Goal: Contribute content

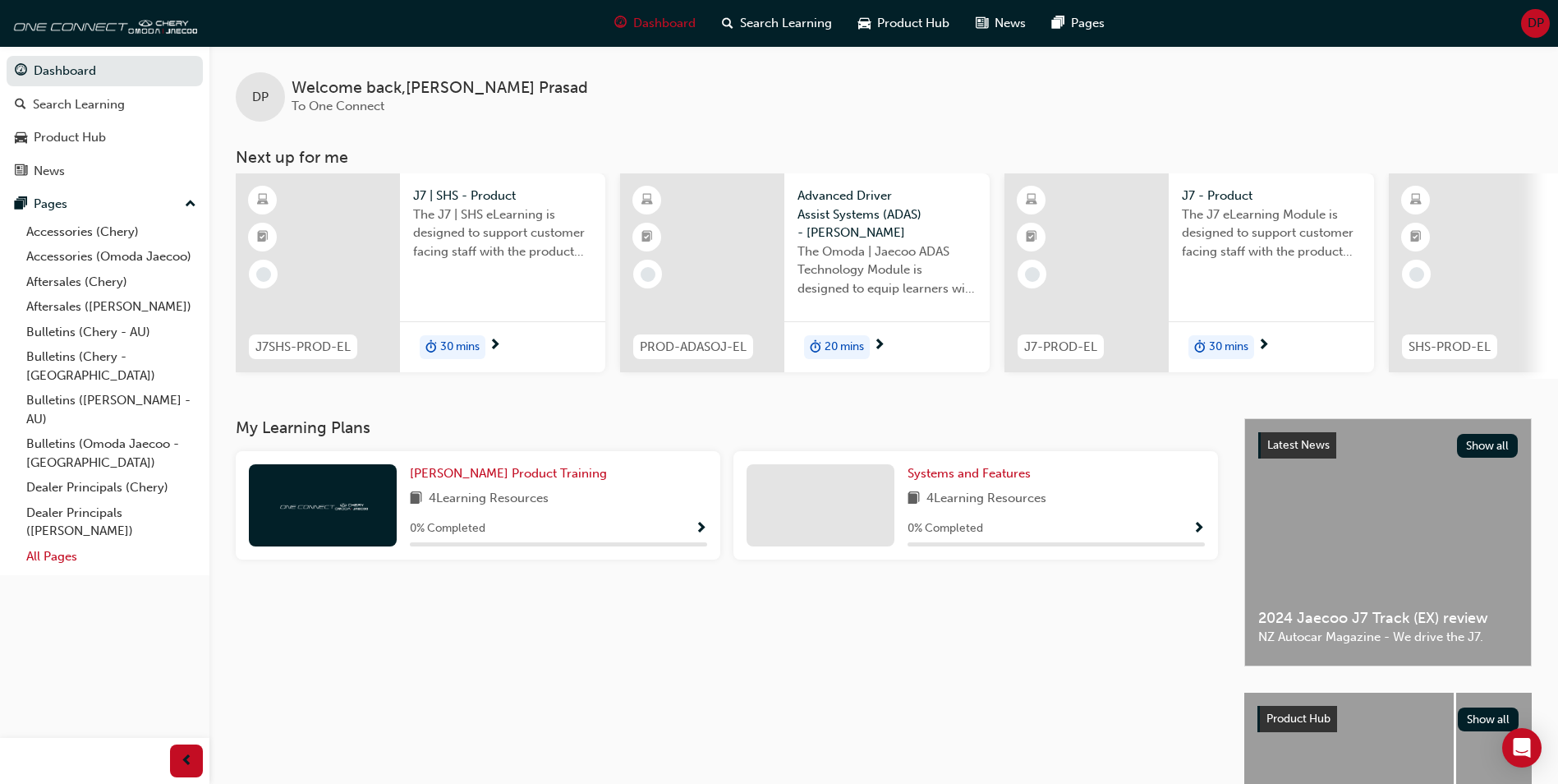
click at [74, 544] on link "All Pages" at bounding box center [111, 556] width 183 height 26
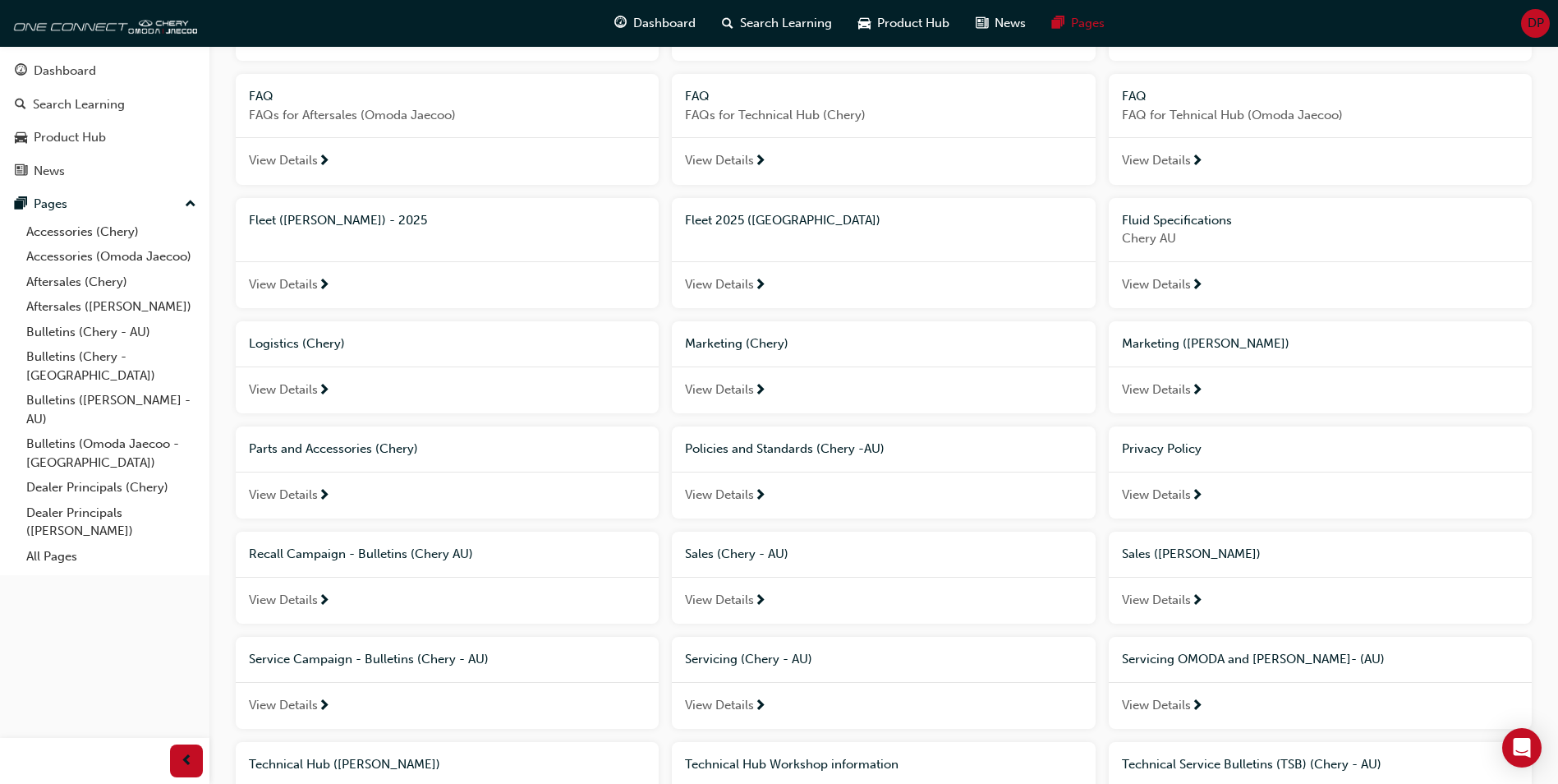
scroll to position [657, 0]
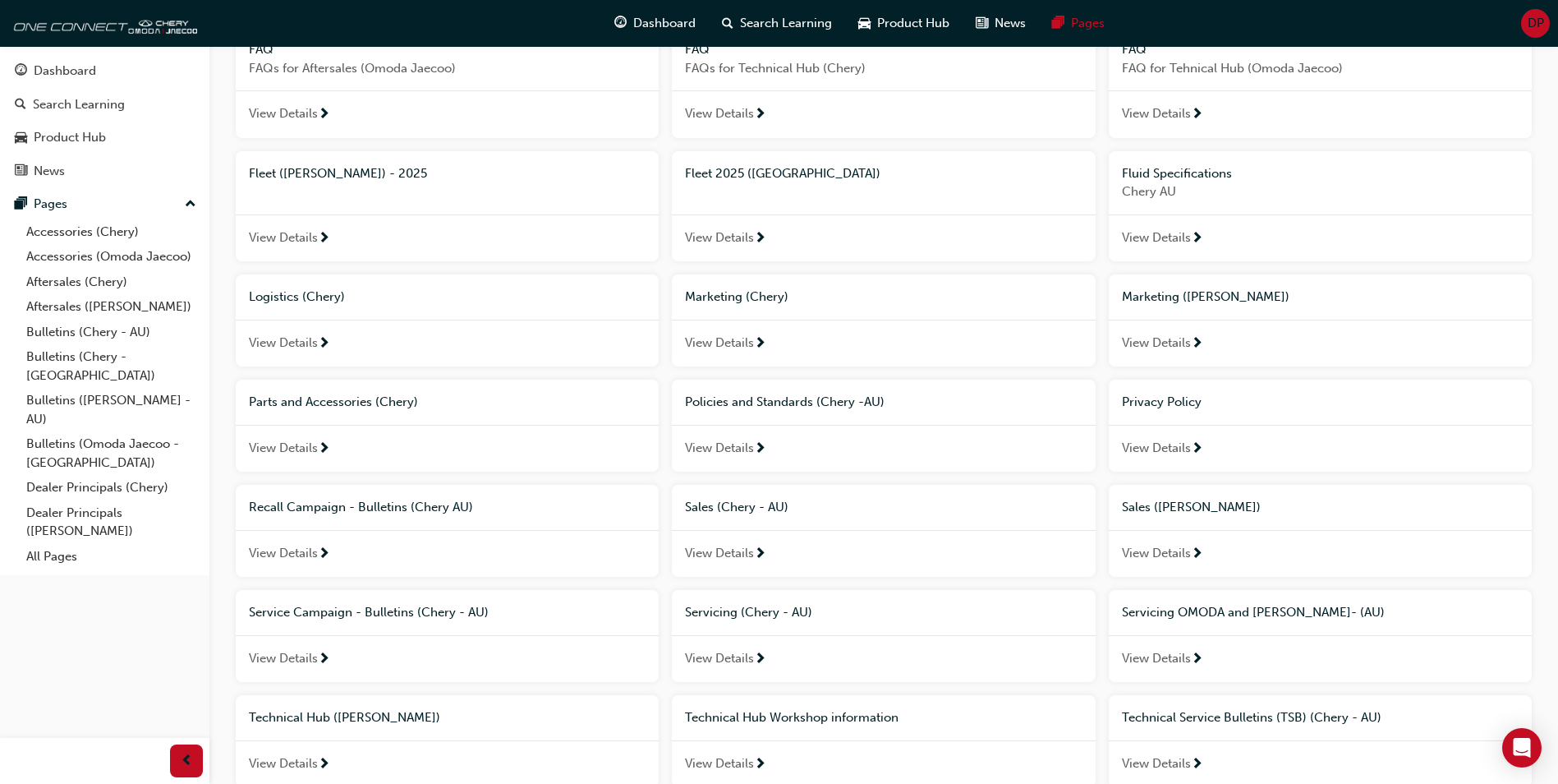
click at [1228, 294] on span "Marketing ([PERSON_NAME])" at bounding box center [1206, 296] width 168 height 14
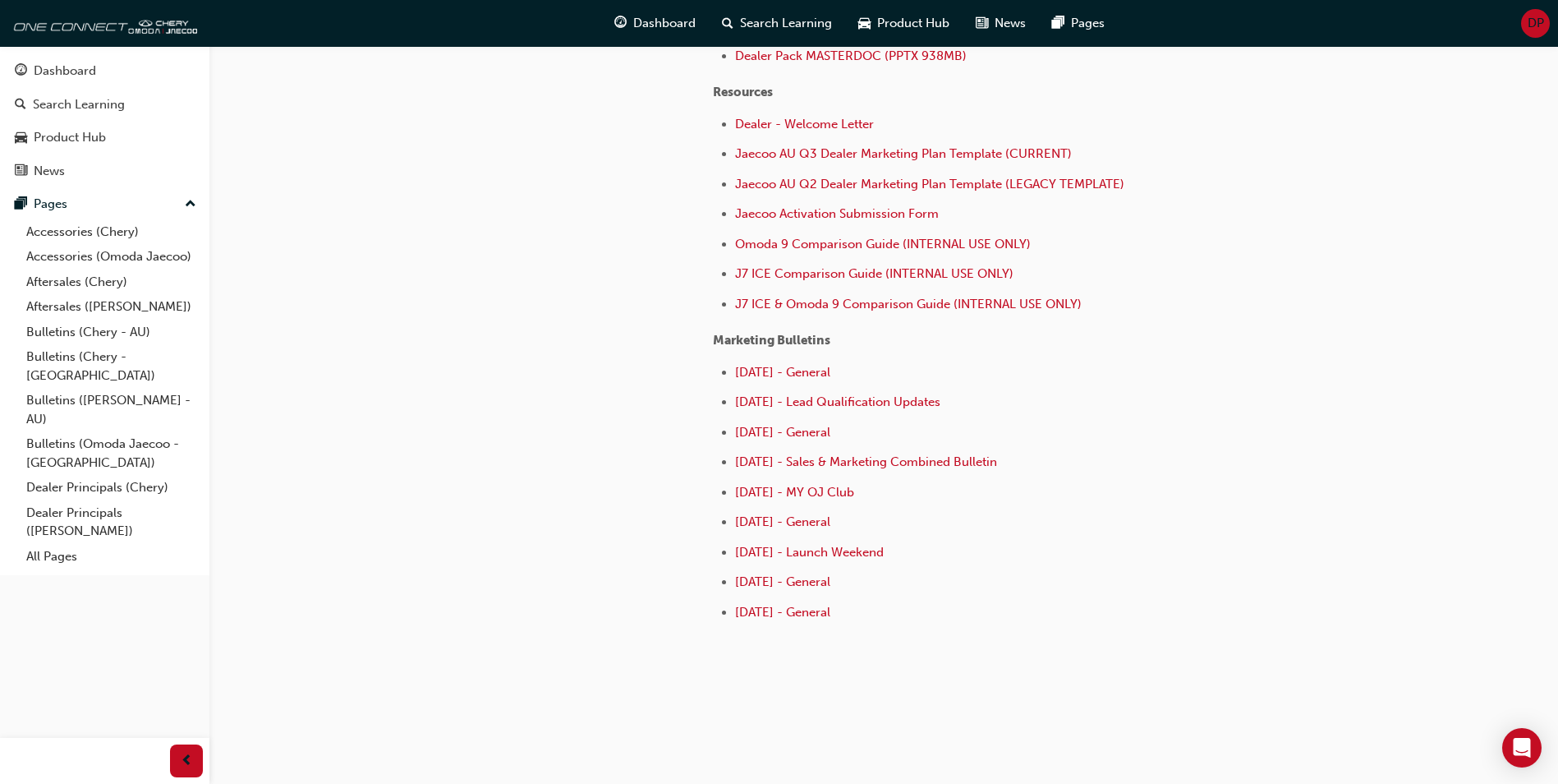
scroll to position [602, 0]
click at [58, 544] on link "All Pages" at bounding box center [111, 556] width 183 height 26
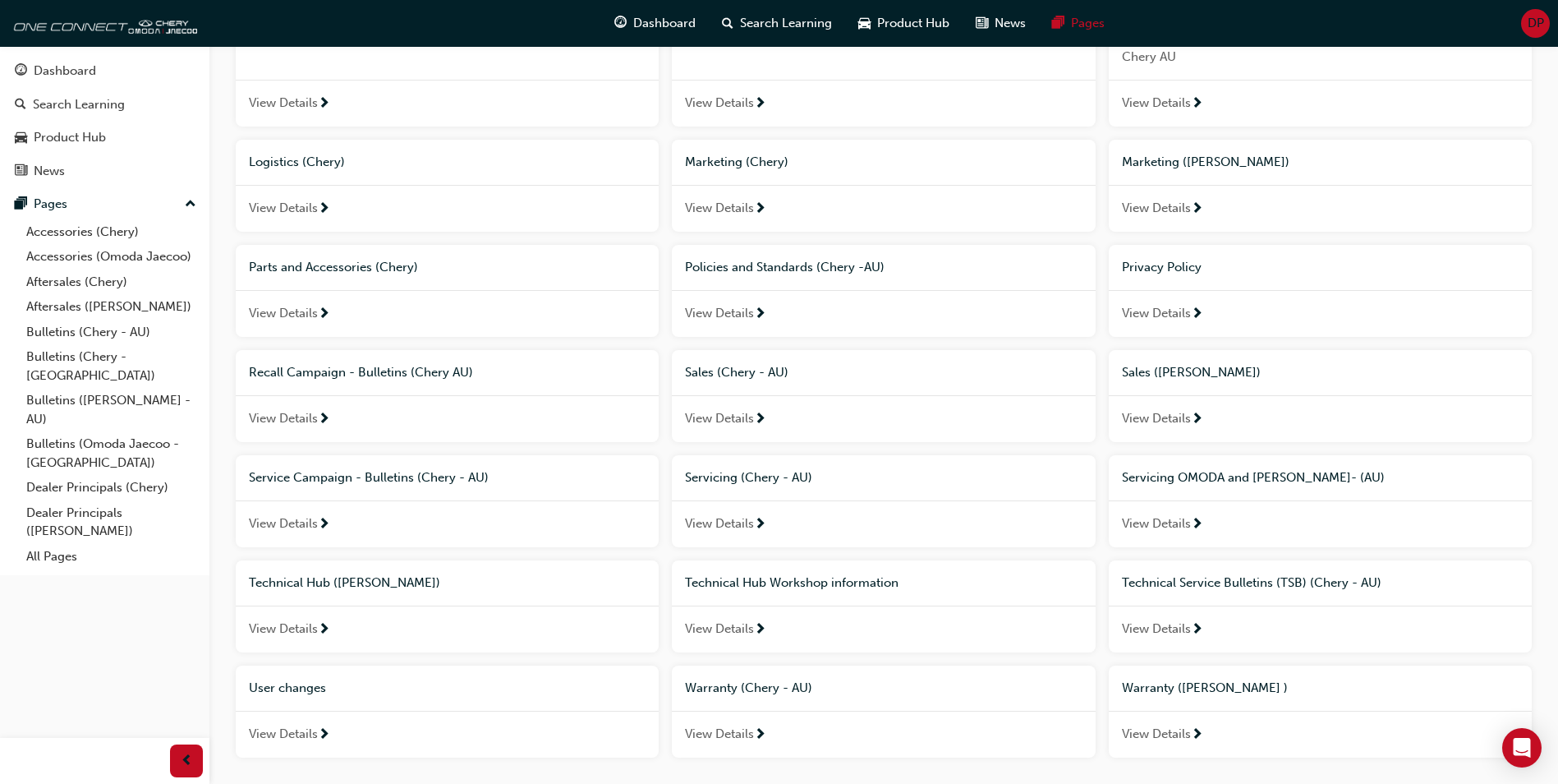
scroll to position [790, 0]
click at [1177, 158] on span "Marketing ([PERSON_NAME])" at bounding box center [1206, 163] width 168 height 14
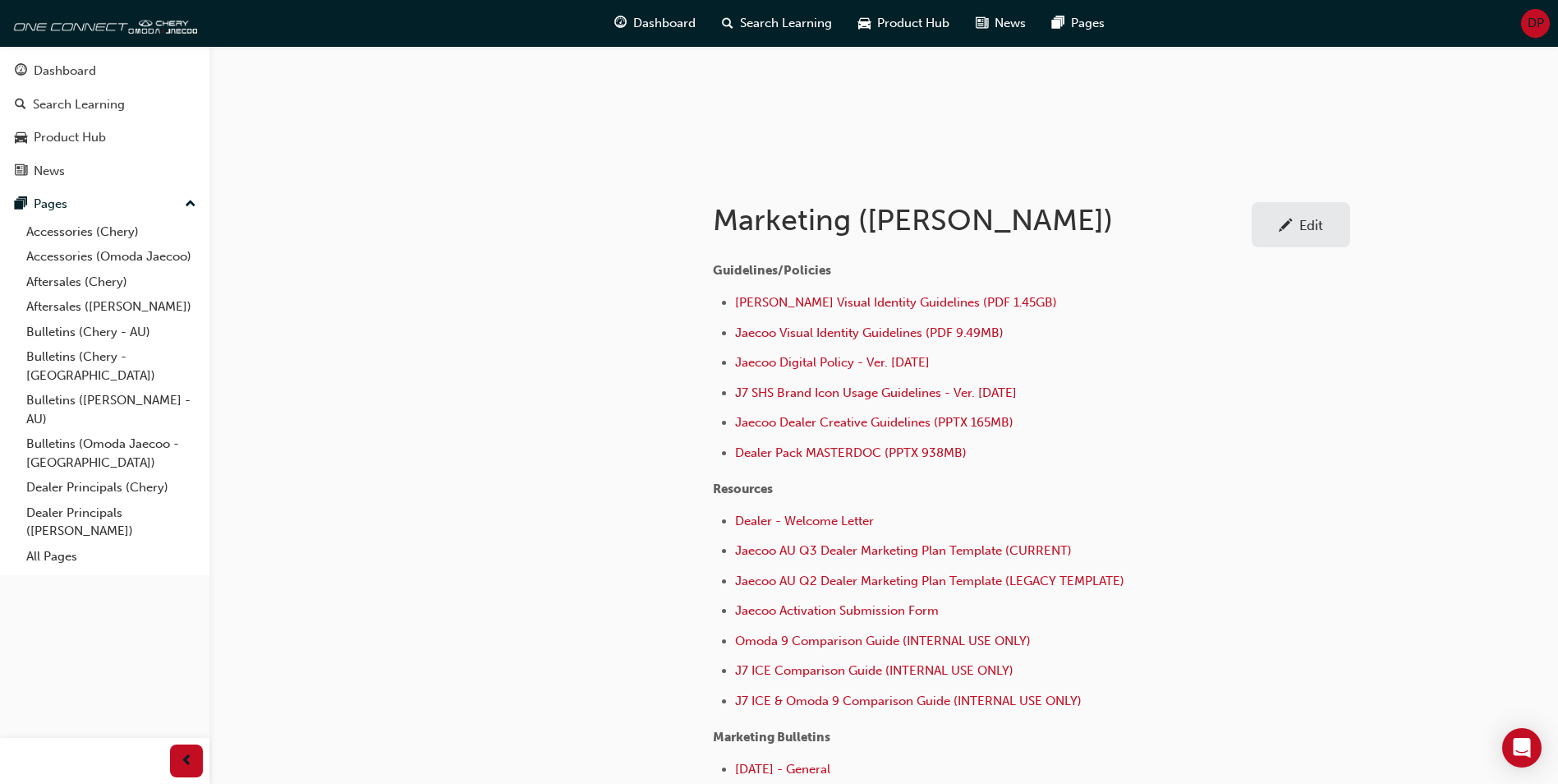
scroll to position [493, 0]
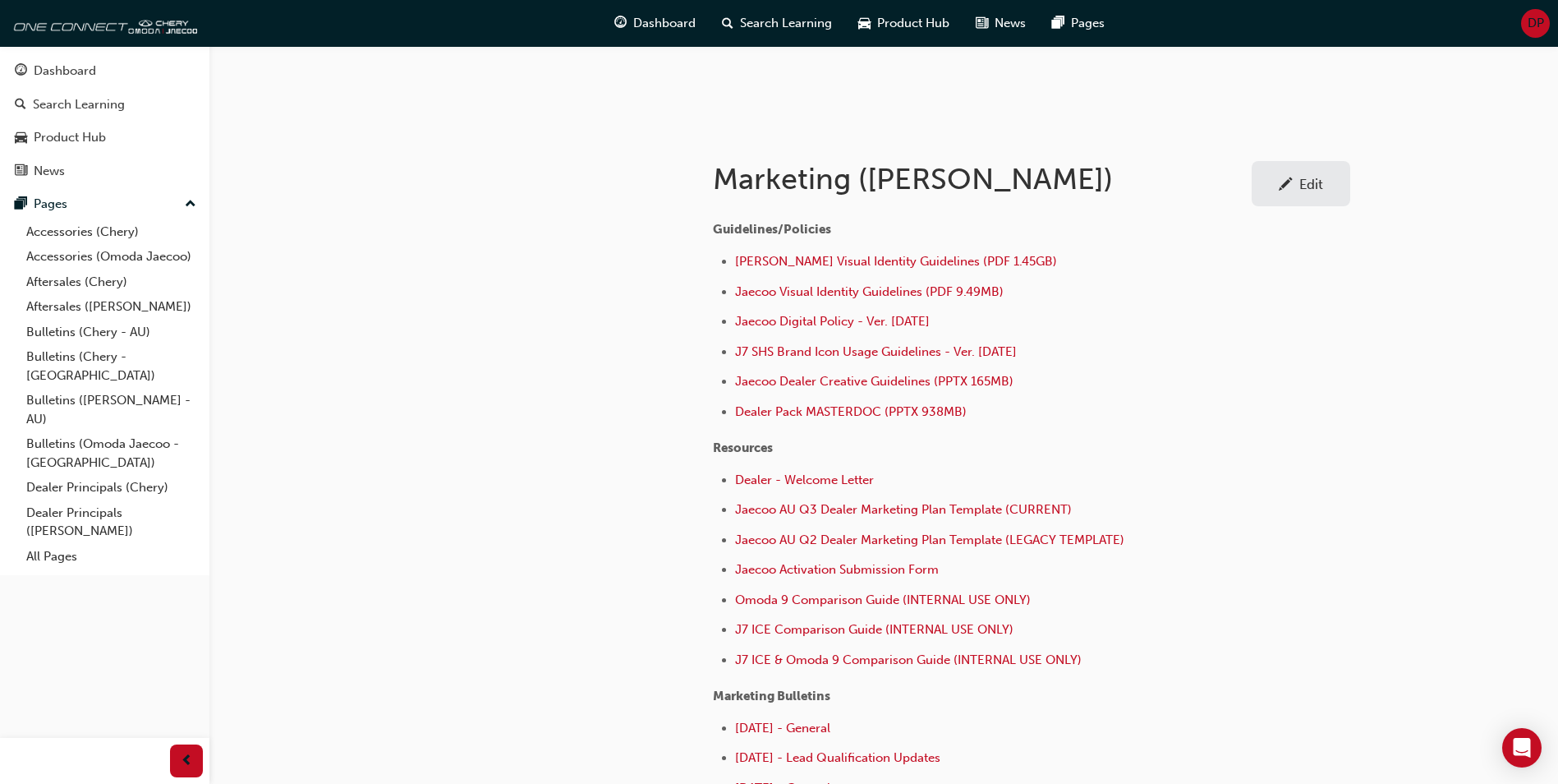
click at [1308, 193] on div "Edit" at bounding box center [1301, 183] width 74 height 20
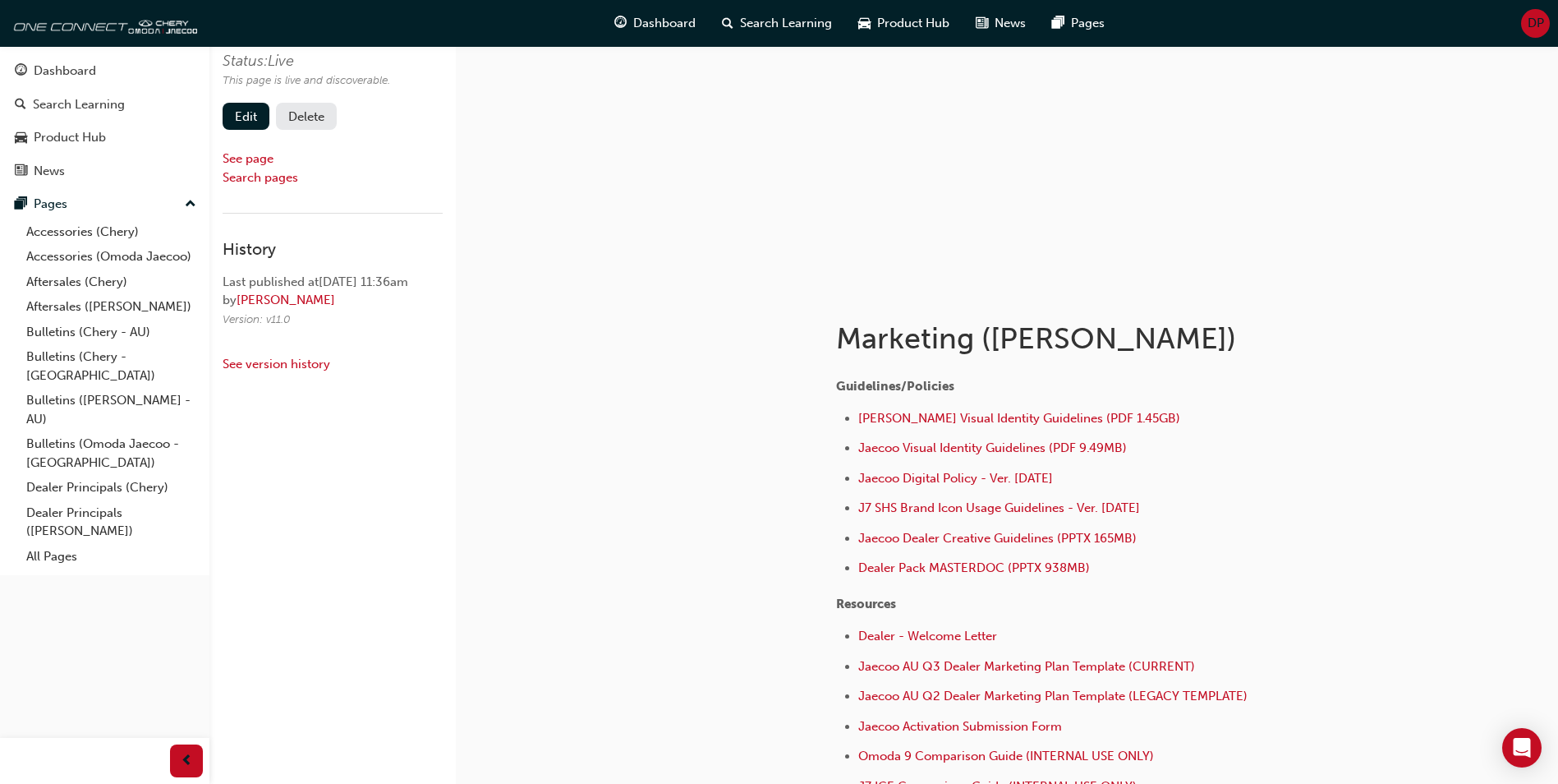
scroll to position [246, 0]
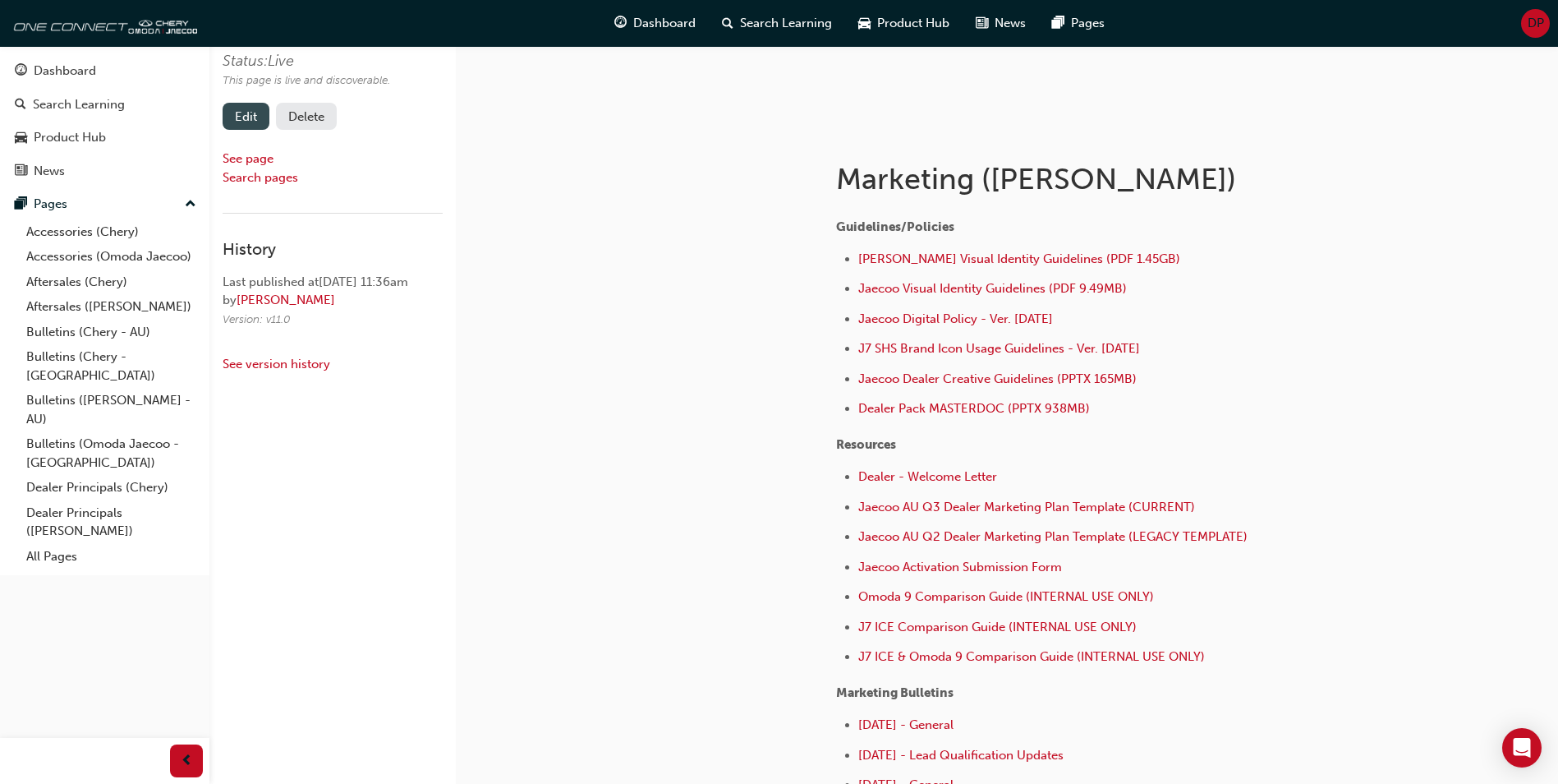
click at [242, 120] on link "Edit" at bounding box center [245, 116] width 47 height 27
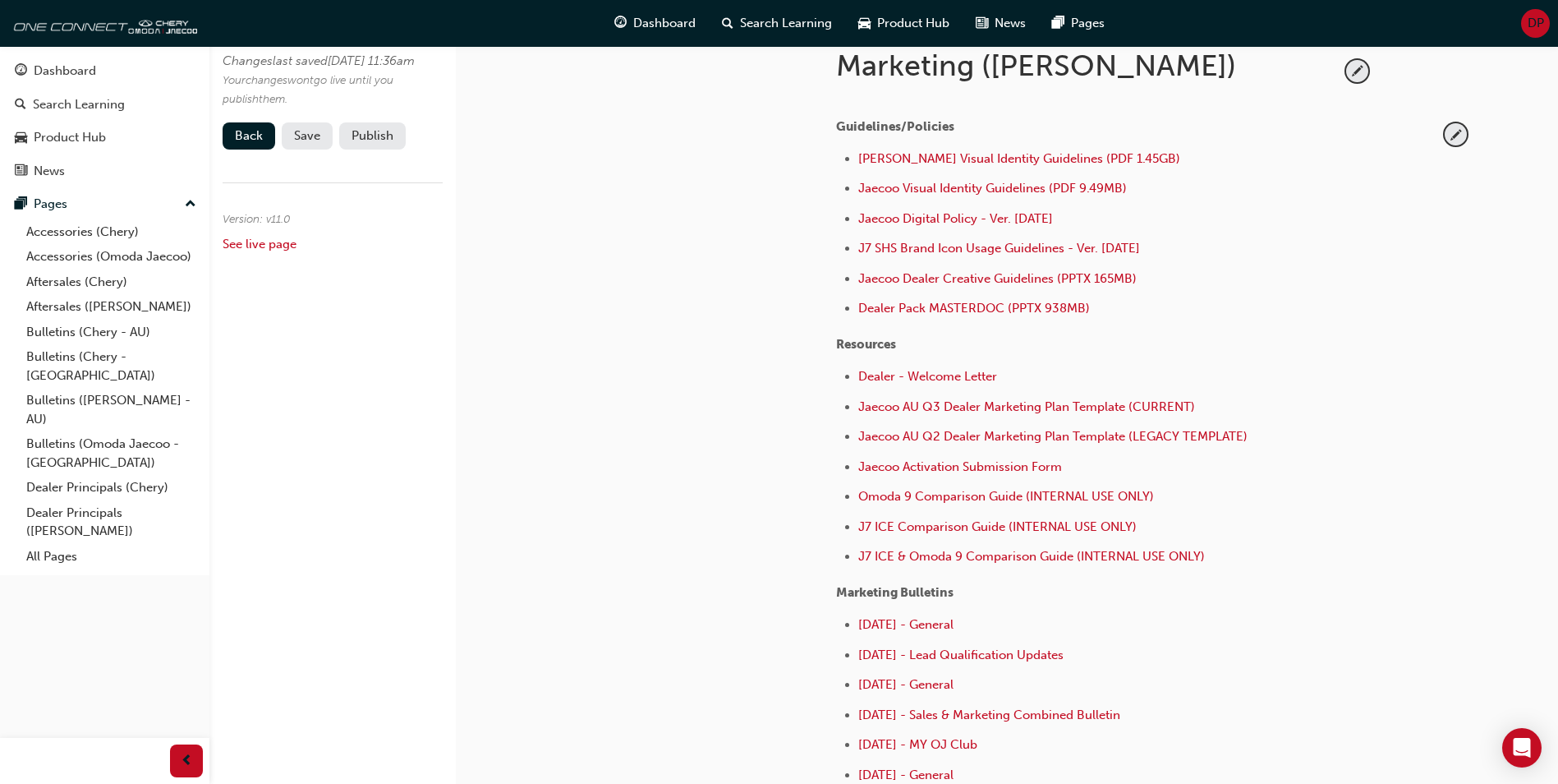
scroll to position [329, 0]
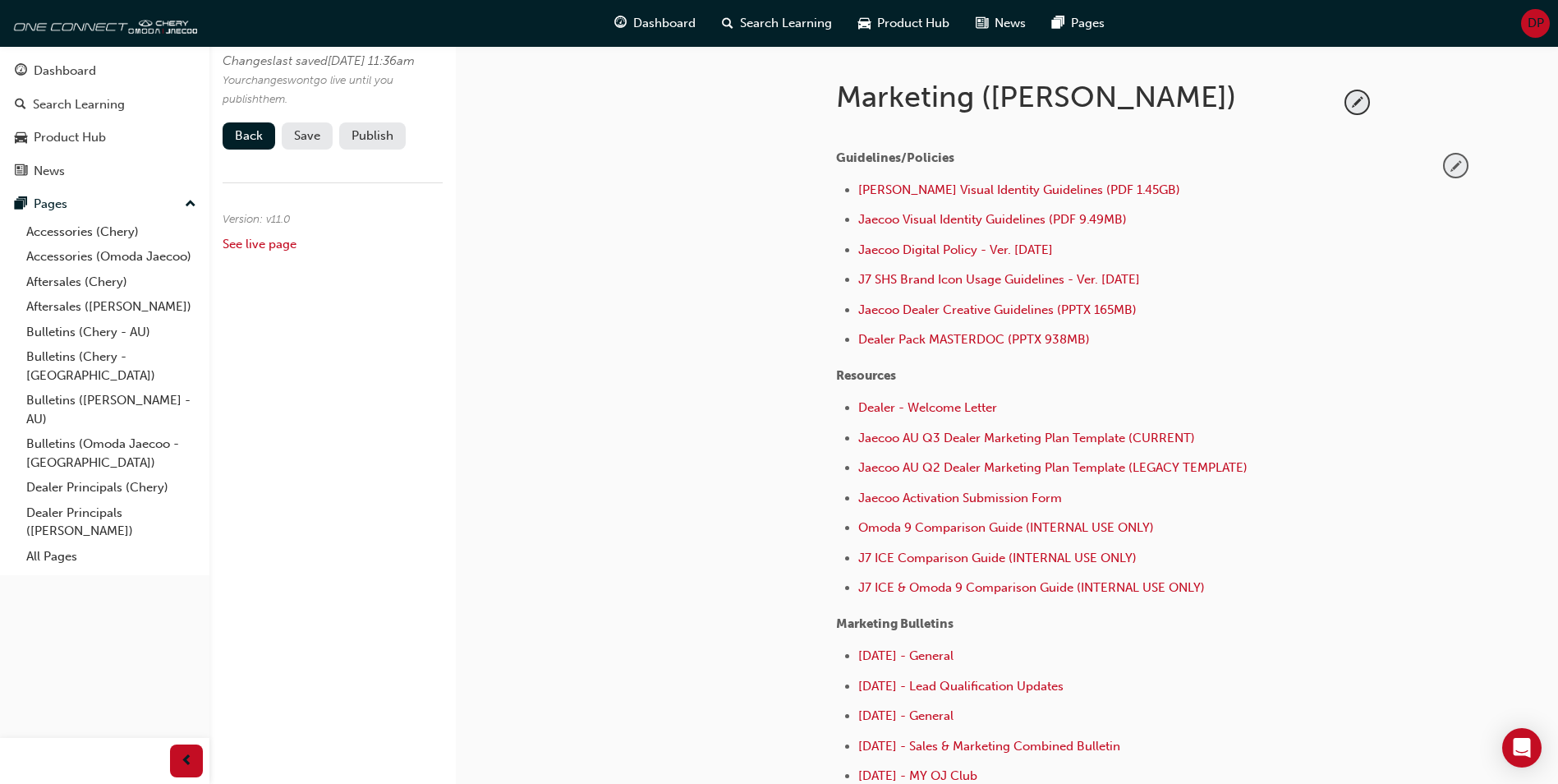
click at [1456, 161] on span "pencil-icon" at bounding box center [1456, 165] width 22 height 22
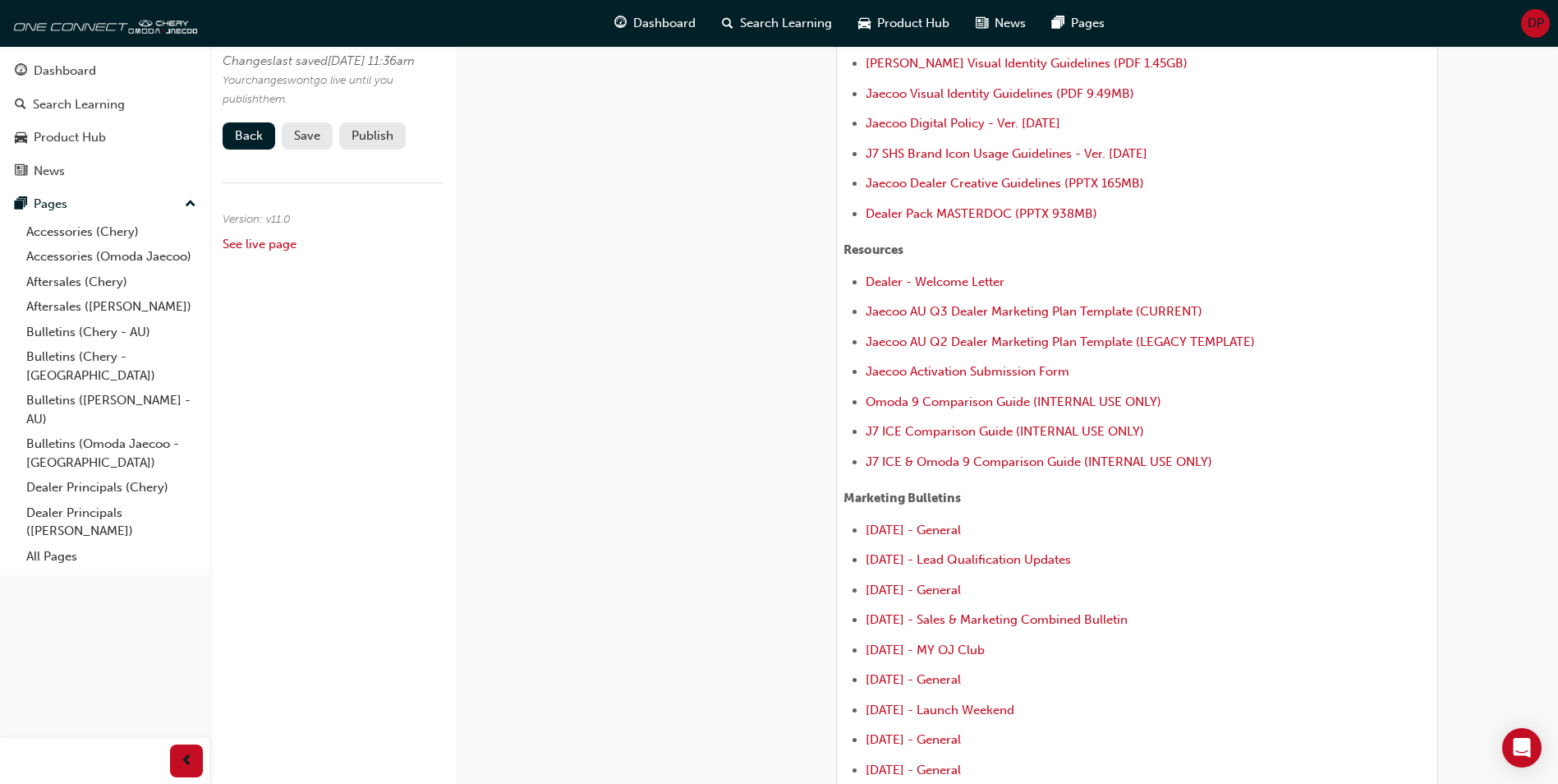
scroll to position [739, 0]
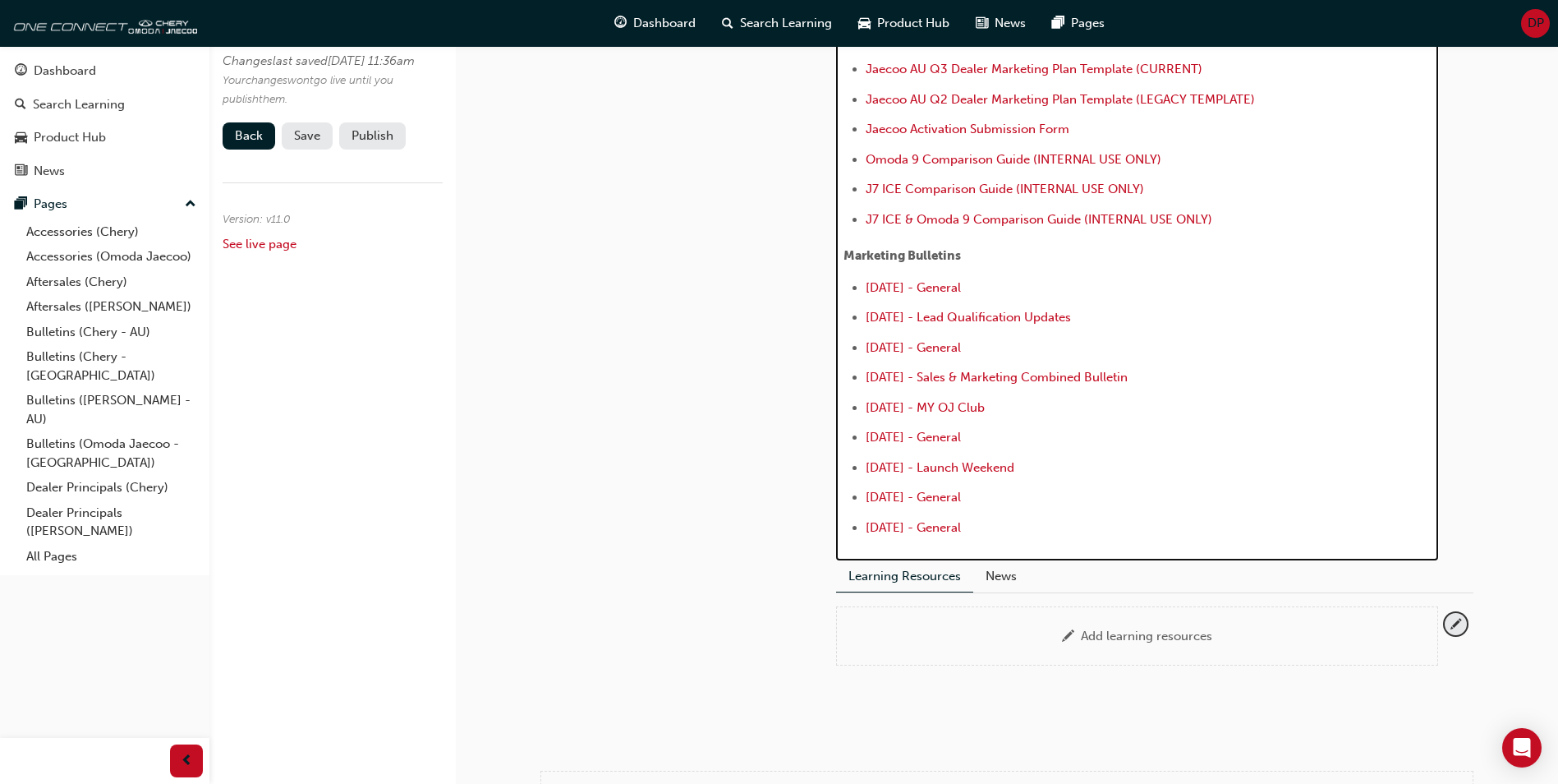
click at [864, 282] on div "Guidelines/Policies [PERSON_NAME] Visual Identity Guidelines (PDF 1.45GB) Jaeco…" at bounding box center [1138, 160] width 588 height 762
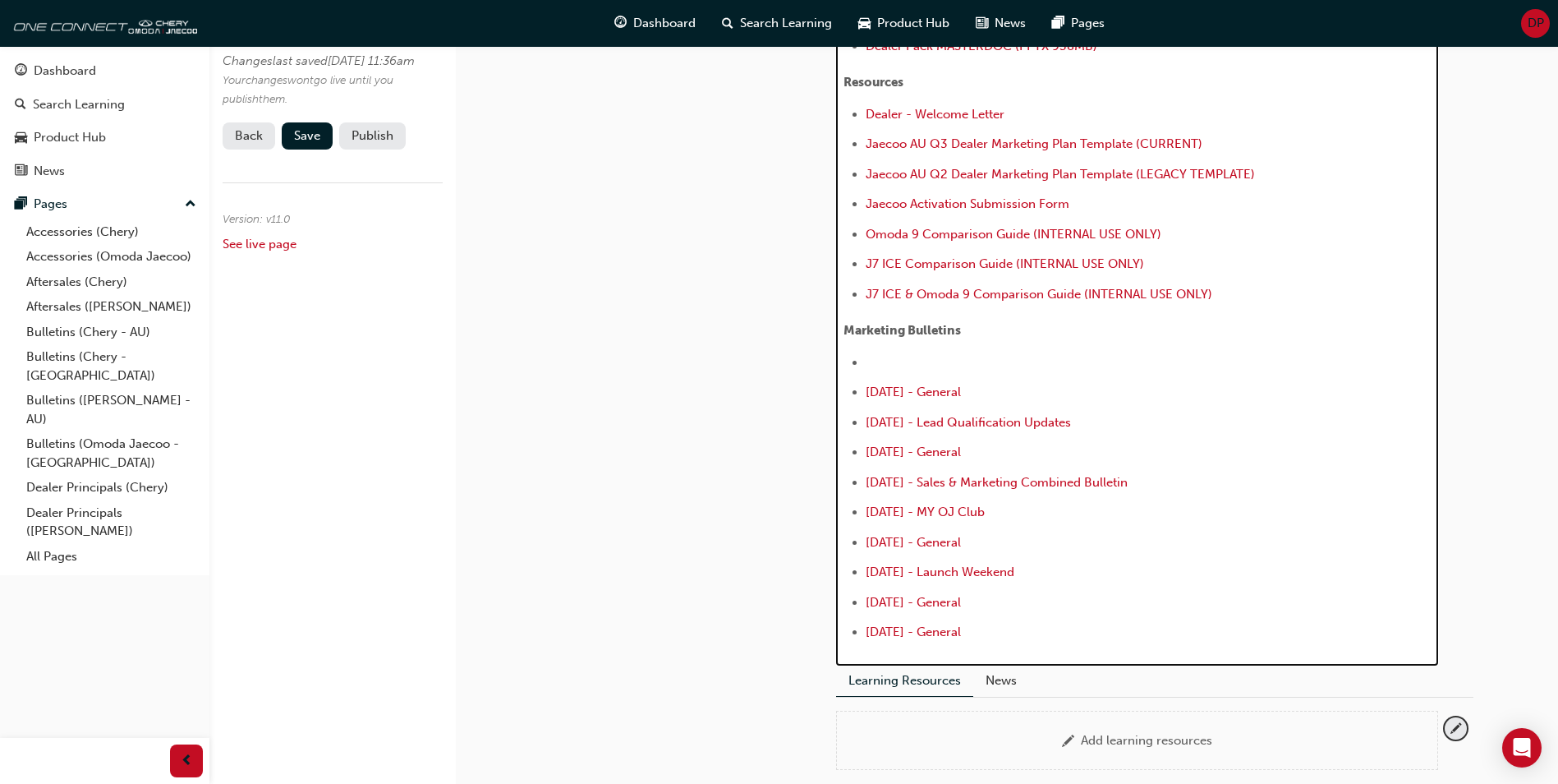
scroll to position [635, 0]
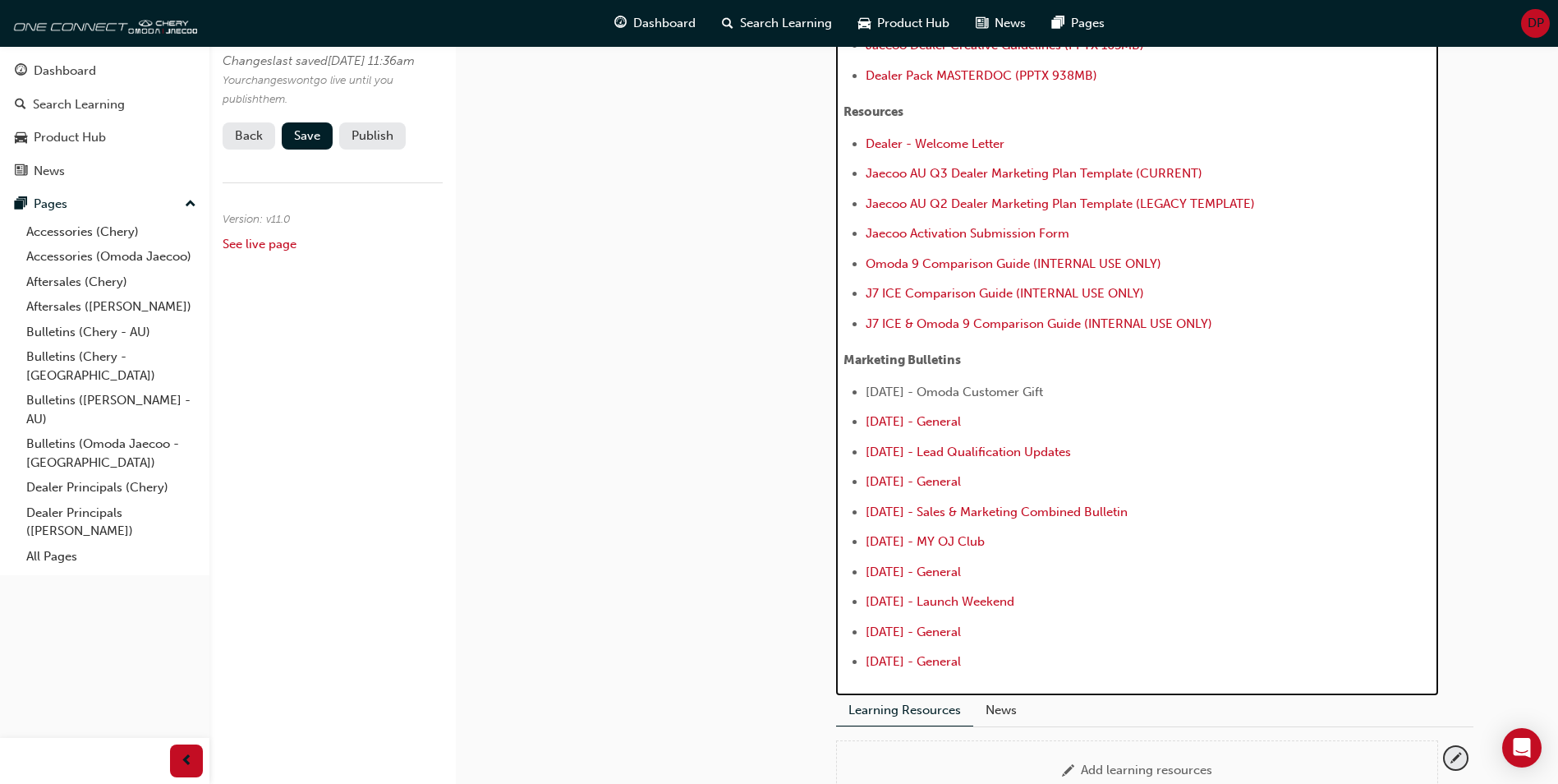
drag, startPoint x: 1076, startPoint y: 386, endPoint x: 857, endPoint y: 396, distance: 219.2
click at [857, 396] on ul "[DATE] - Omoda Customer Gift ﻿ ﻿ ﻿ [DATE] - General ﻿ [DATE] - Lead Qualificati…" at bounding box center [1138, 528] width 588 height 294
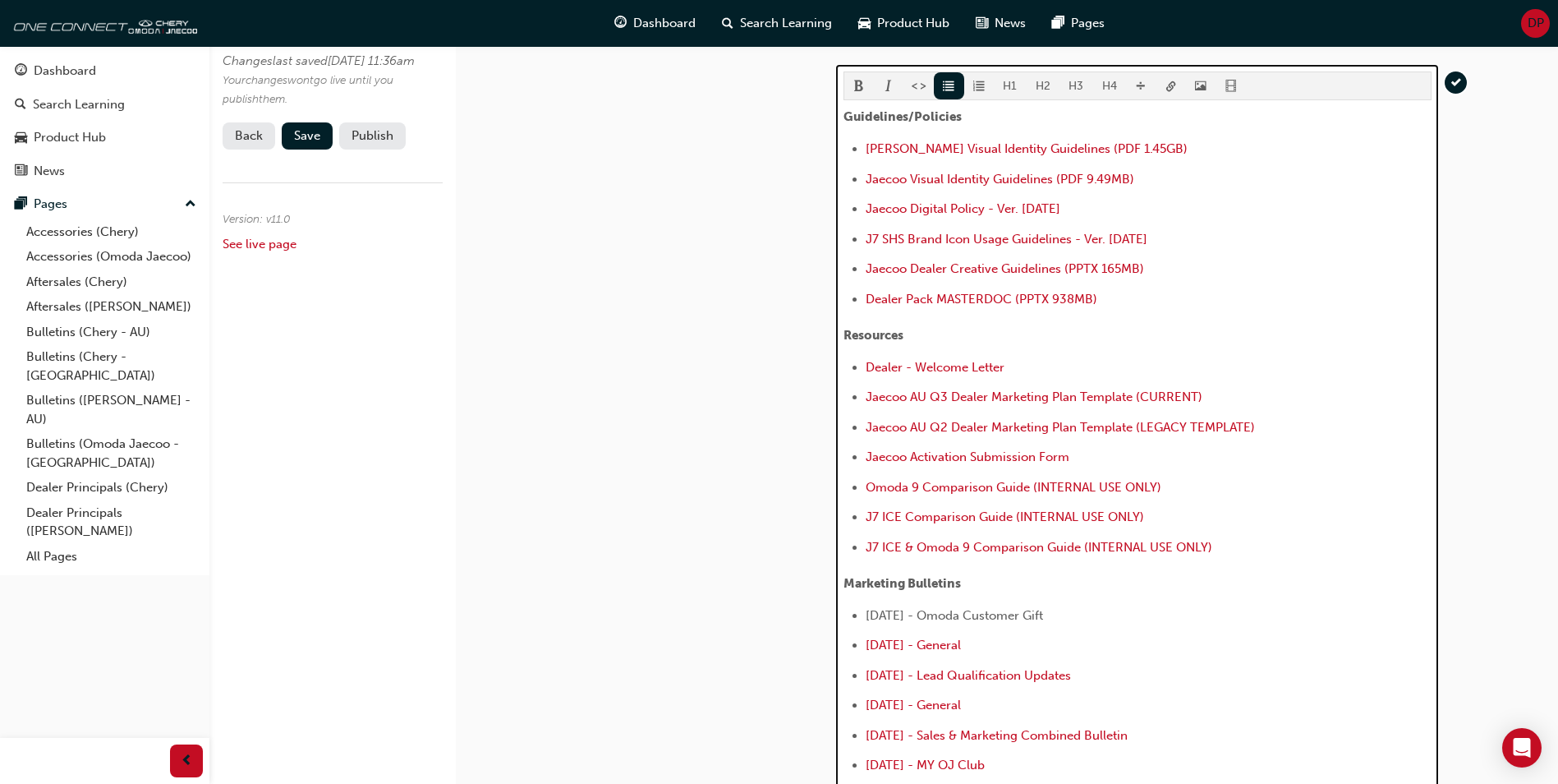
scroll to position [389, 0]
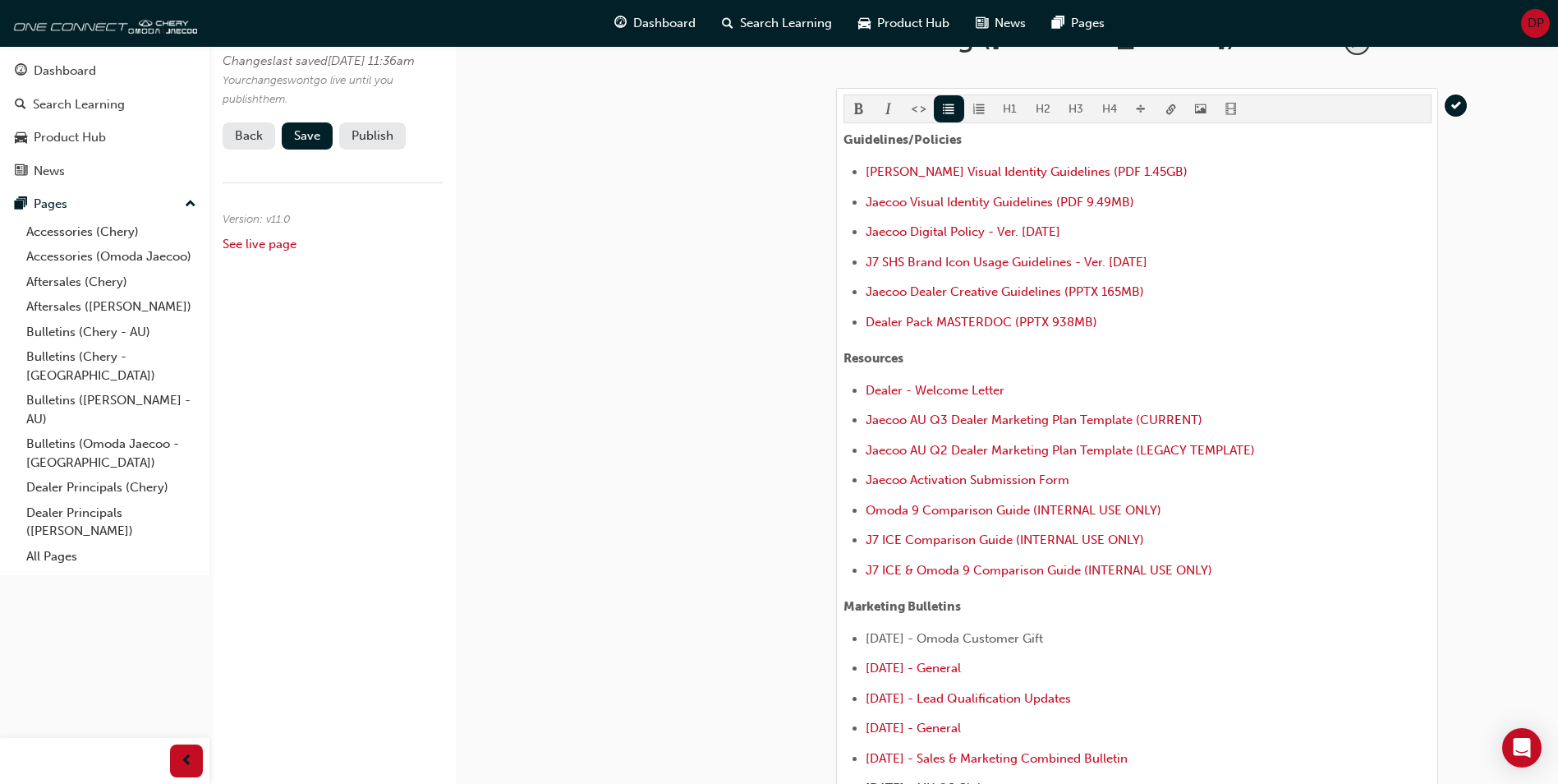
click at [1163, 106] on body "Your version of Internet Explorer is outdated and not supported. Please upgrade…" at bounding box center [779, 3] width 1558 height 784
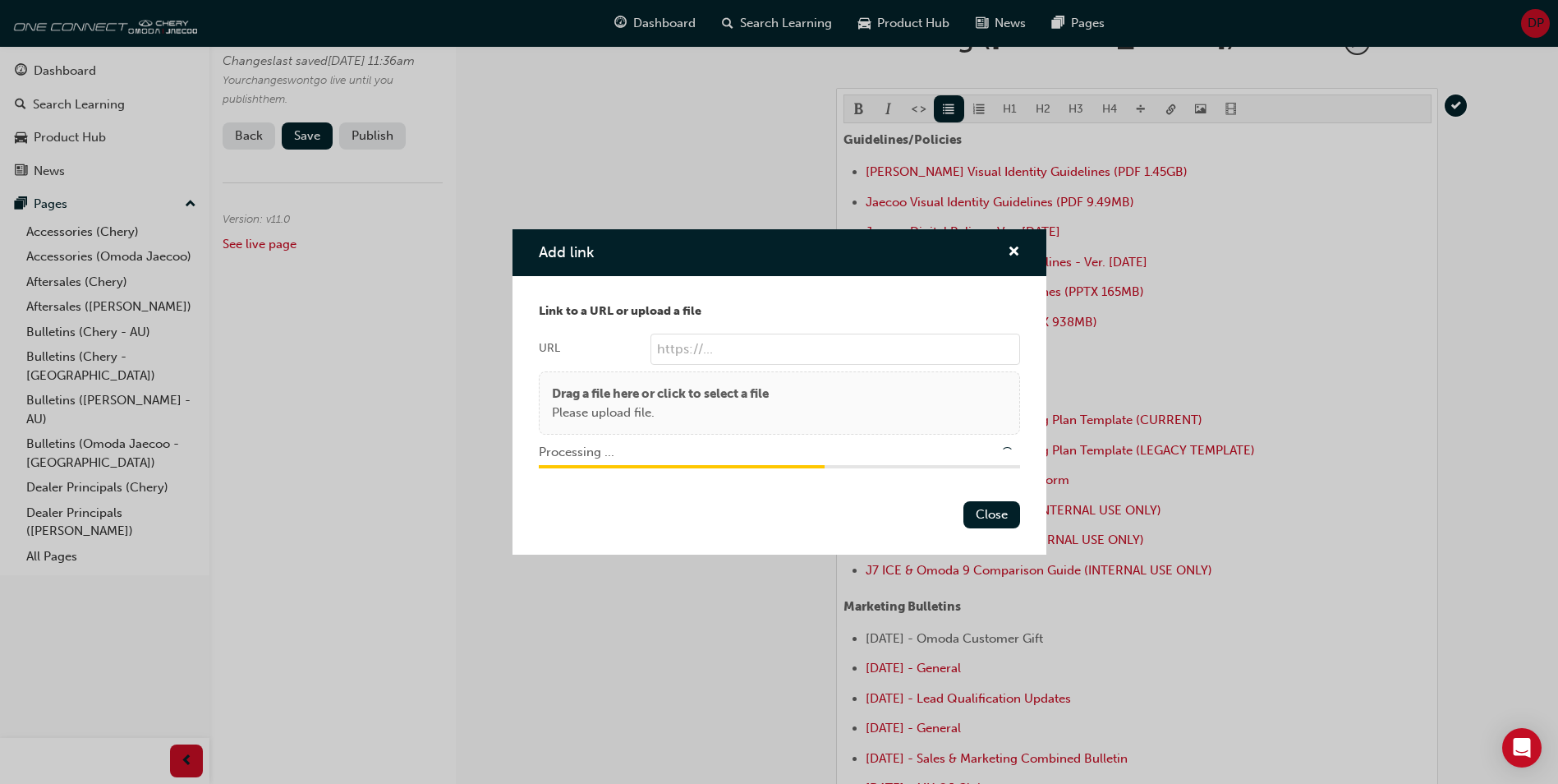
type input "/upload/ff143e9f-b980-4b6f-99ba-b2391bcaf09b.pdf"
click at [985, 520] on button "Close" at bounding box center [992, 515] width 57 height 27
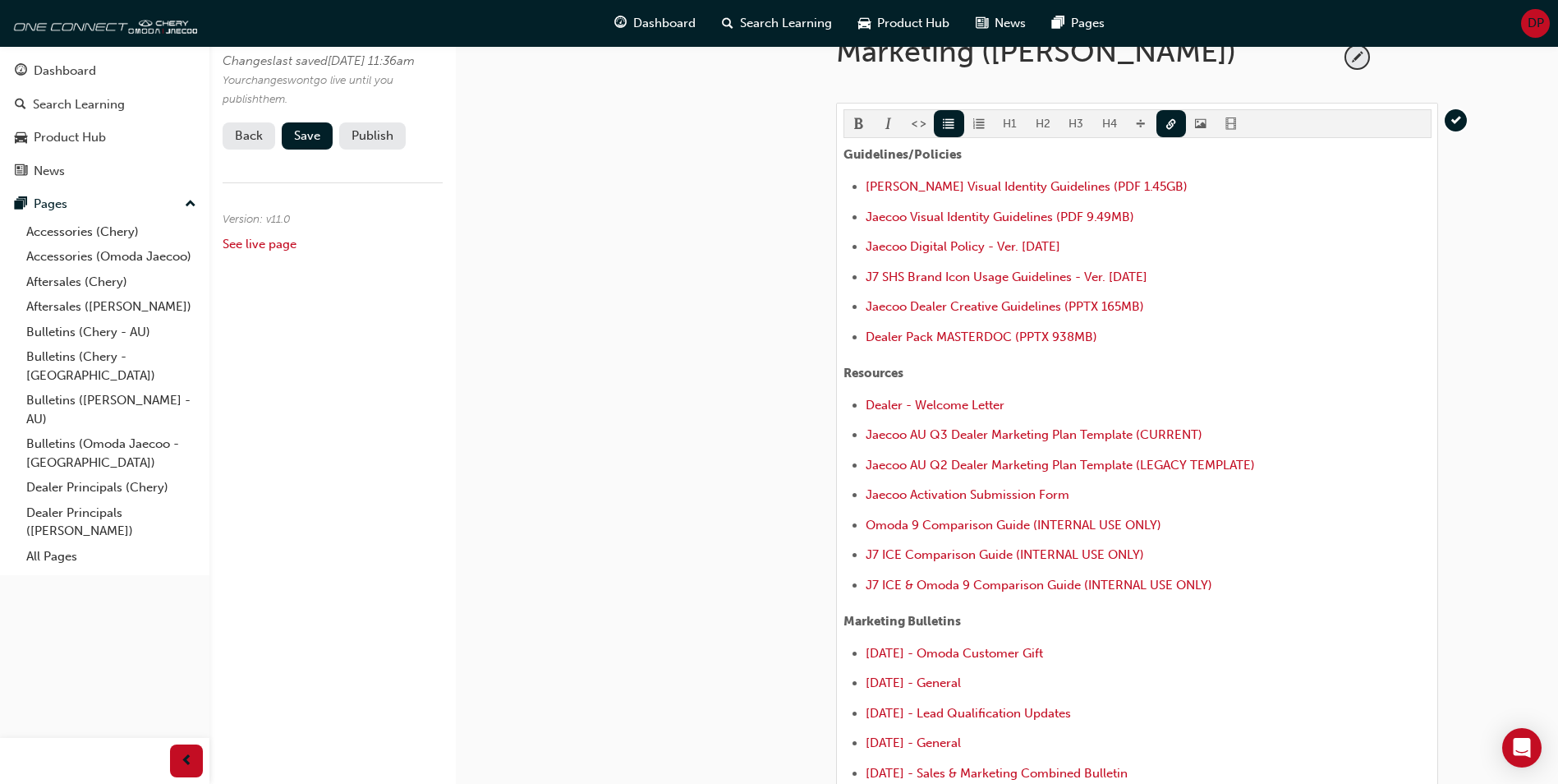
scroll to position [470, 0]
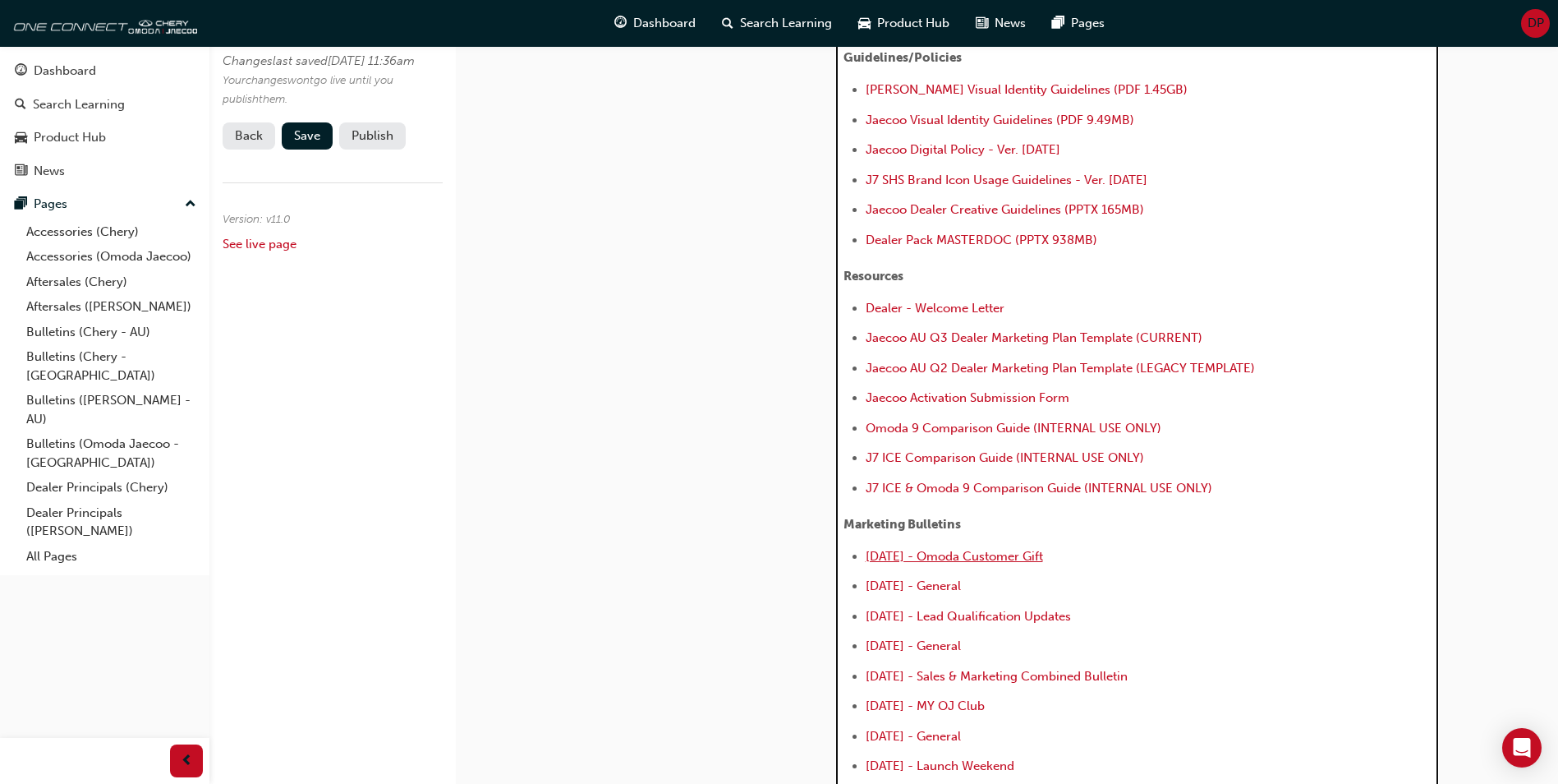
click at [863, 556] on ul "﻿ [DATE] - Omoda Customer Gift ﻿ ﻿ ﻿ ﻿ [DATE] - General ﻿ [DATE] - Lead Qualifi…" at bounding box center [1138, 693] width 588 height 294
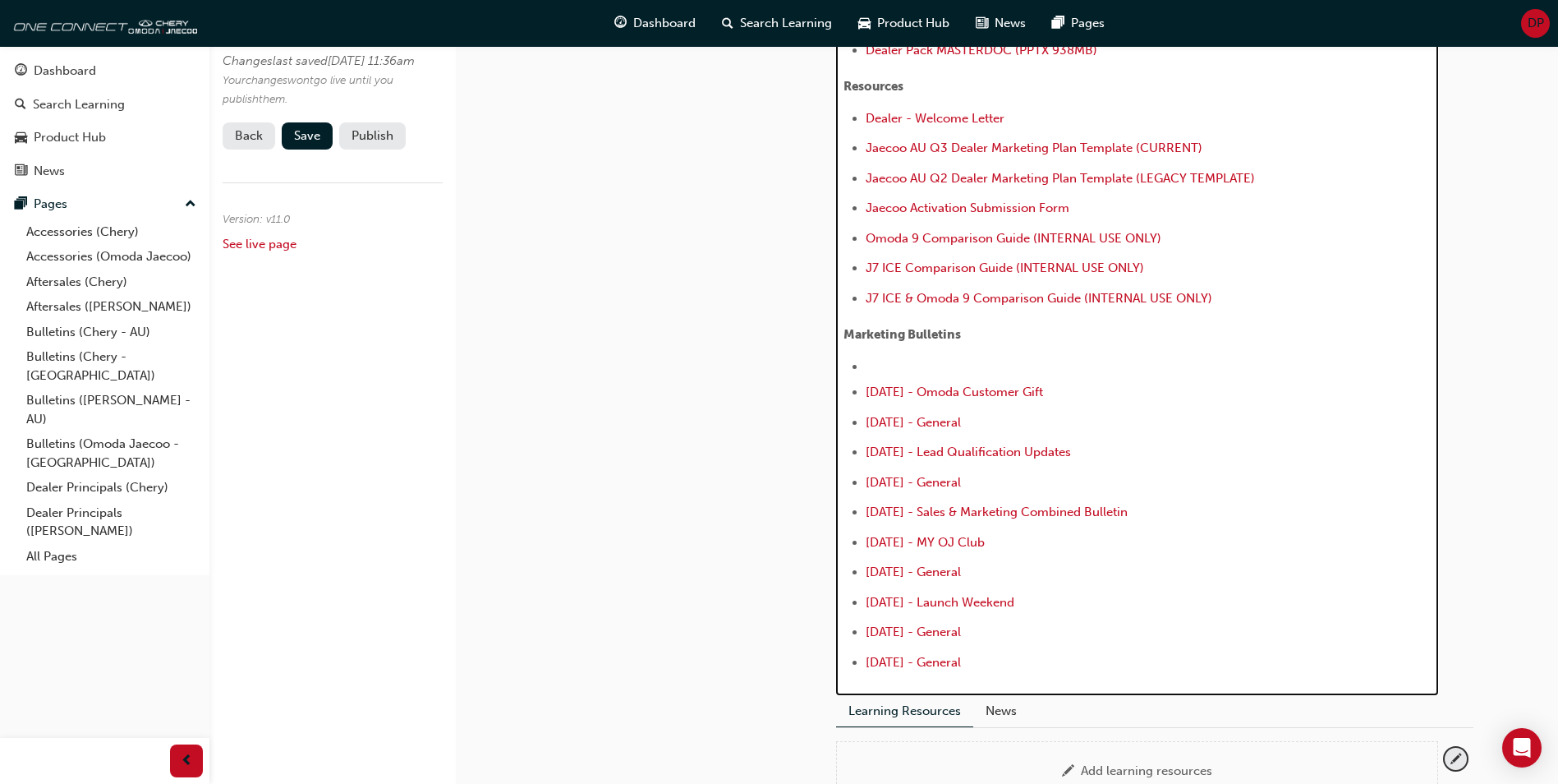
scroll to position [635, 0]
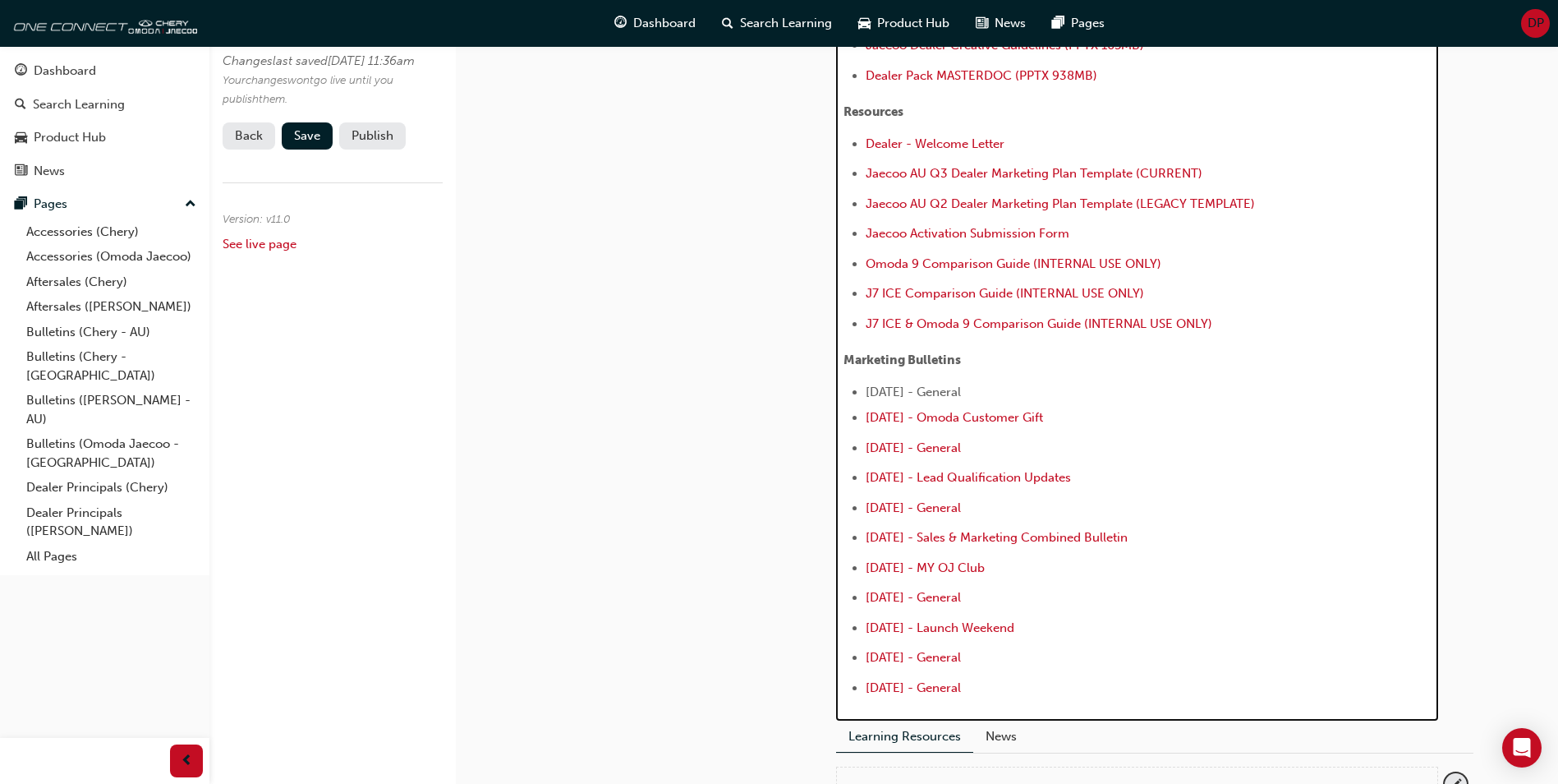
drag, startPoint x: 1014, startPoint y: 663, endPoint x: 994, endPoint y: 393, distance: 270.7
click at [961, 394] on span "[DATE] - General" at bounding box center [914, 391] width 95 height 14
drag, startPoint x: 1005, startPoint y: 389, endPoint x: 854, endPoint y: 391, distance: 151.0
click at [866, 391] on li "[DATE] - General" at bounding box center [1149, 391] width 566 height 20
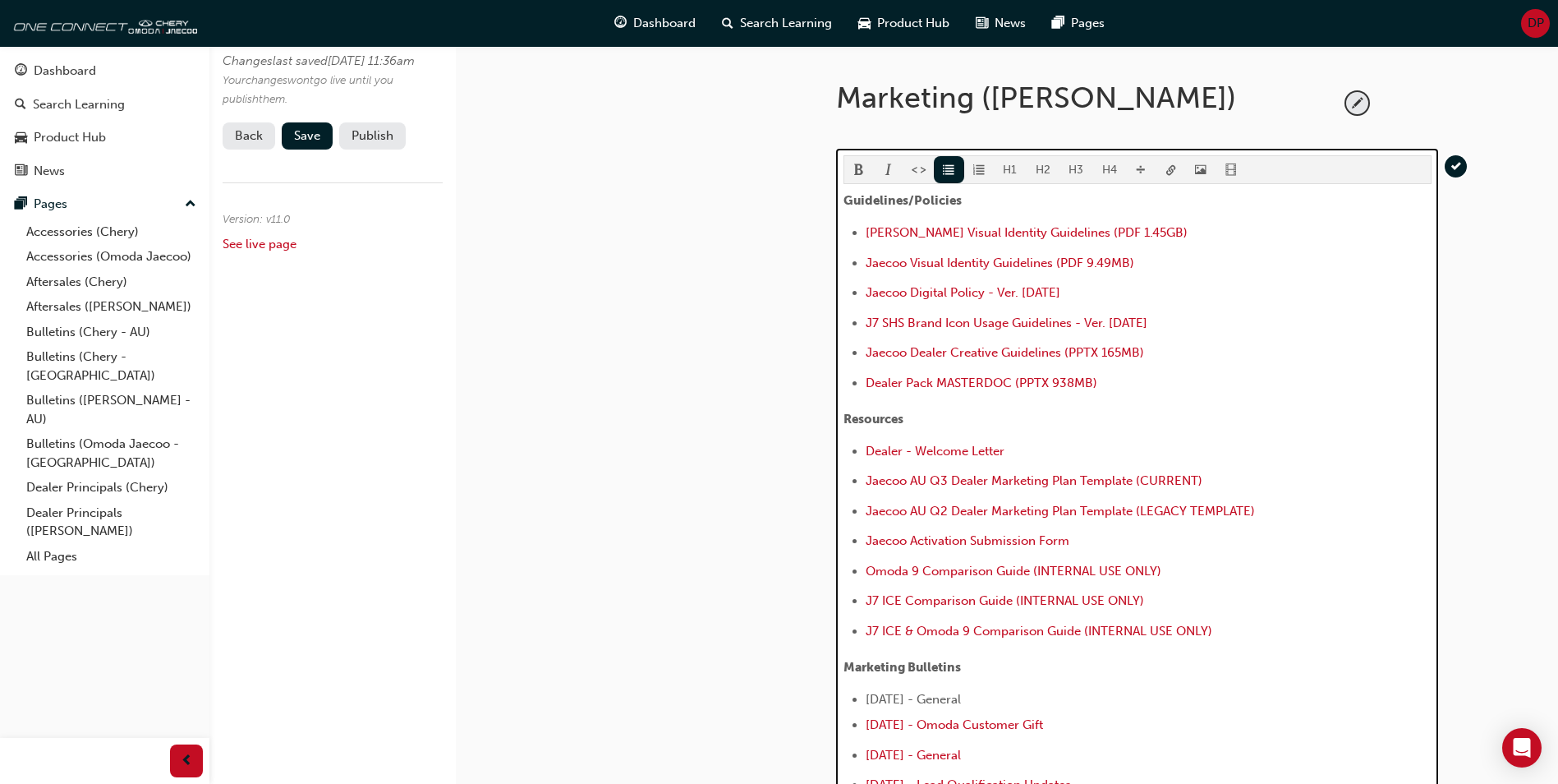
scroll to position [307, 0]
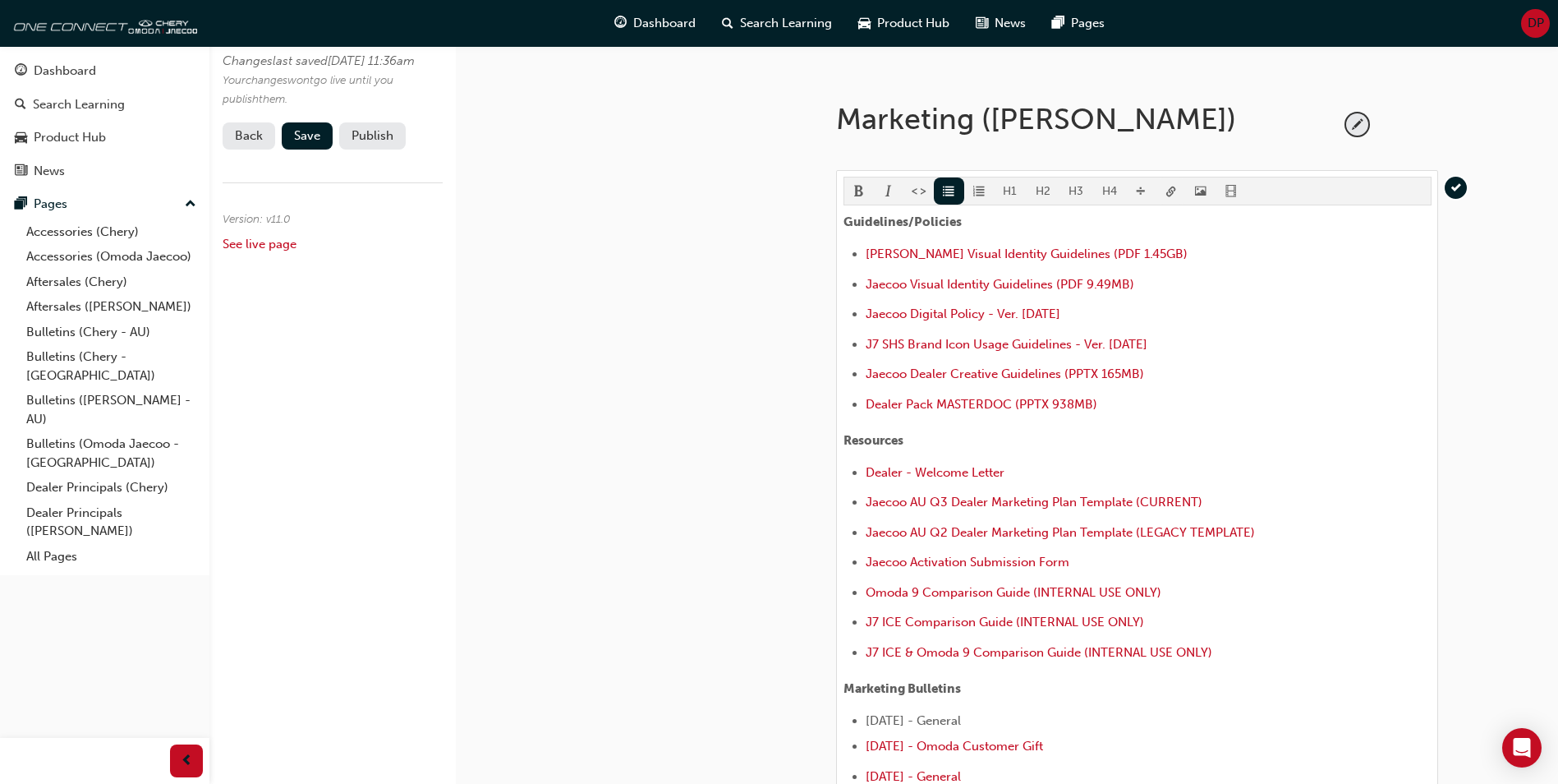
click at [1168, 187] on body "Your version of Internet Explorer is outdated and not supported. Please upgrade…" at bounding box center [779, 85] width 1558 height 784
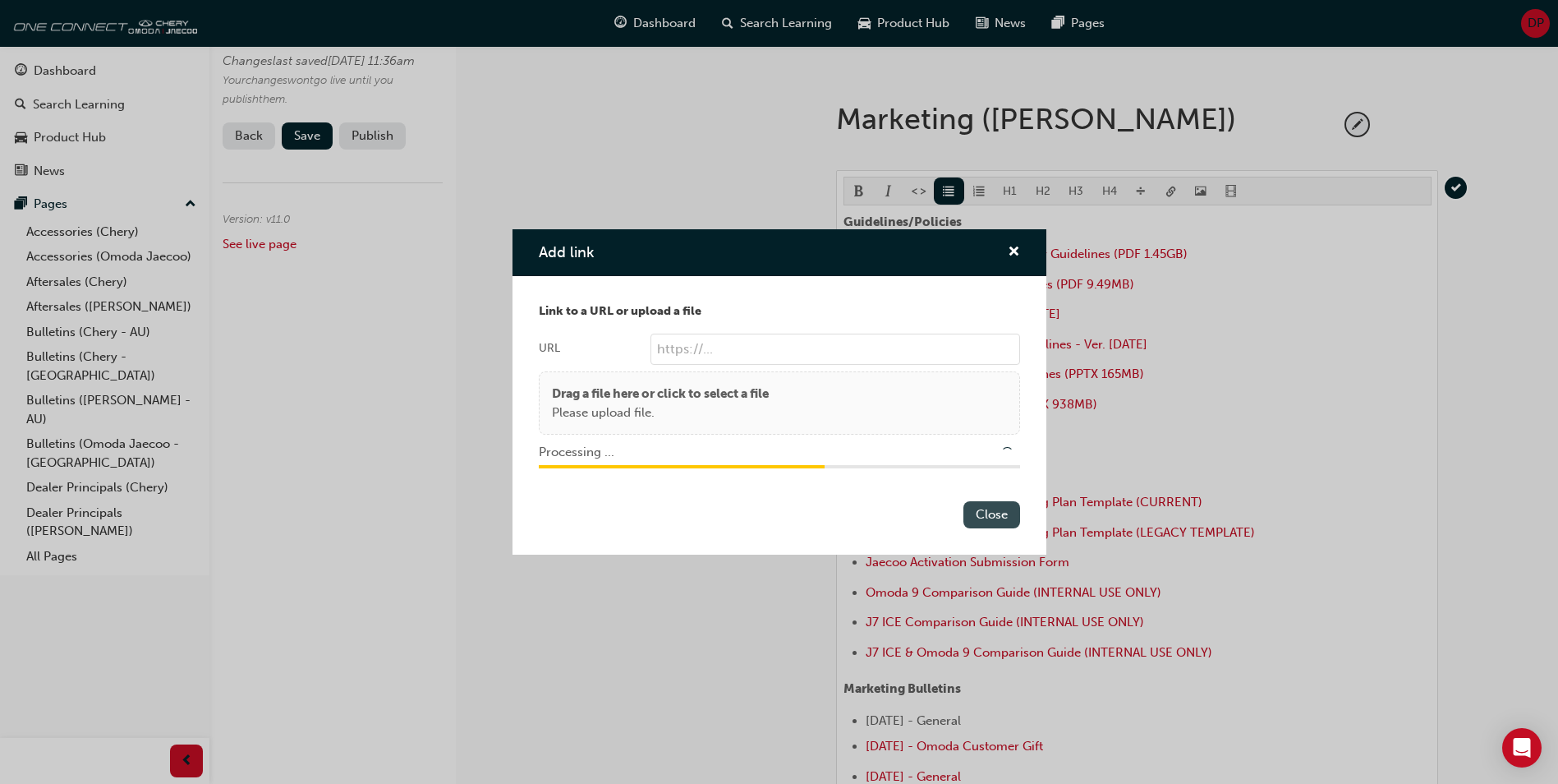
type input "/upload/2477fb61-a744-484f-bbb1-4d0589f9db00.pdf"
click at [968, 521] on button "Close" at bounding box center [992, 515] width 57 height 27
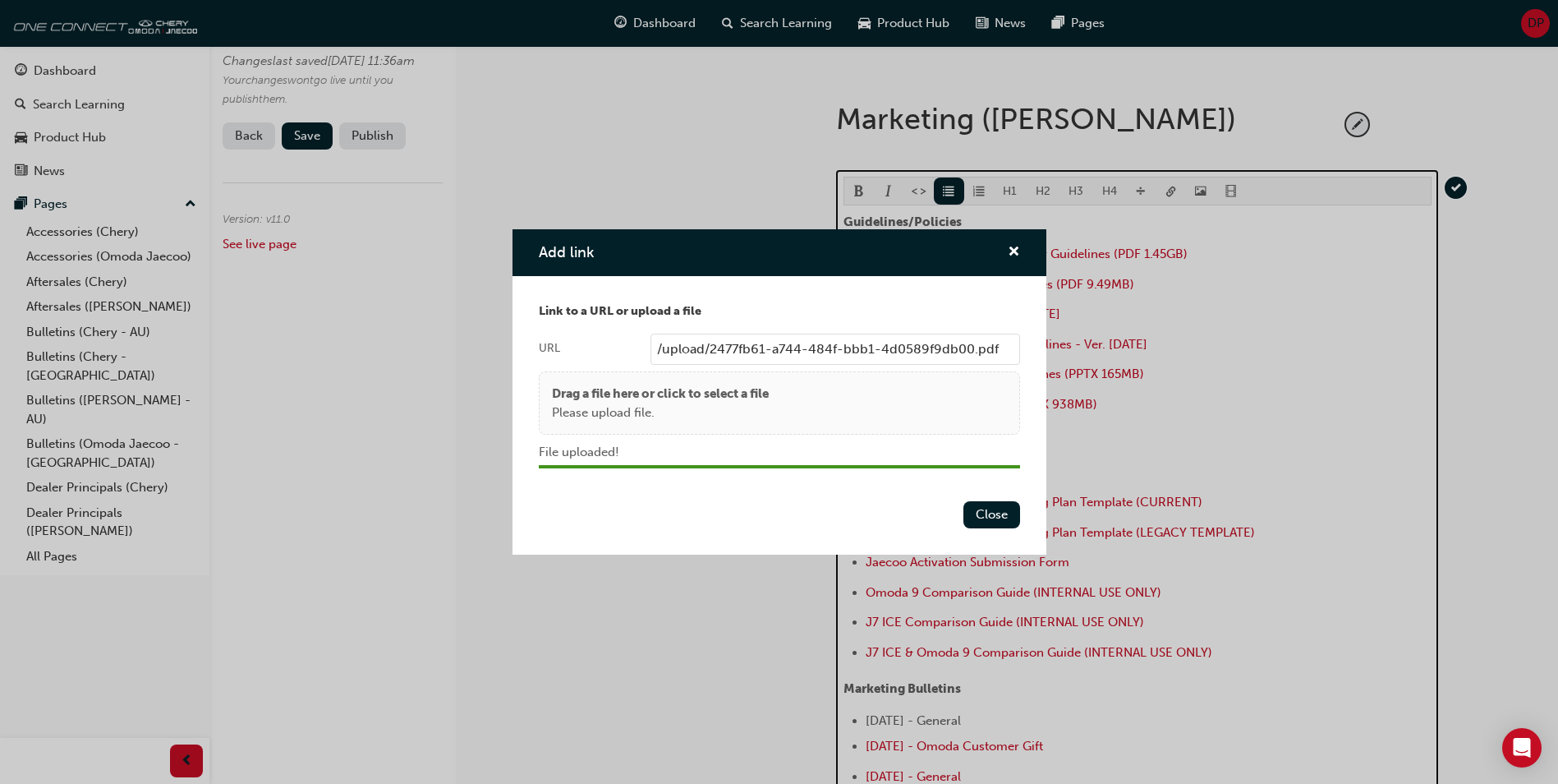
scroll to position [635, 0]
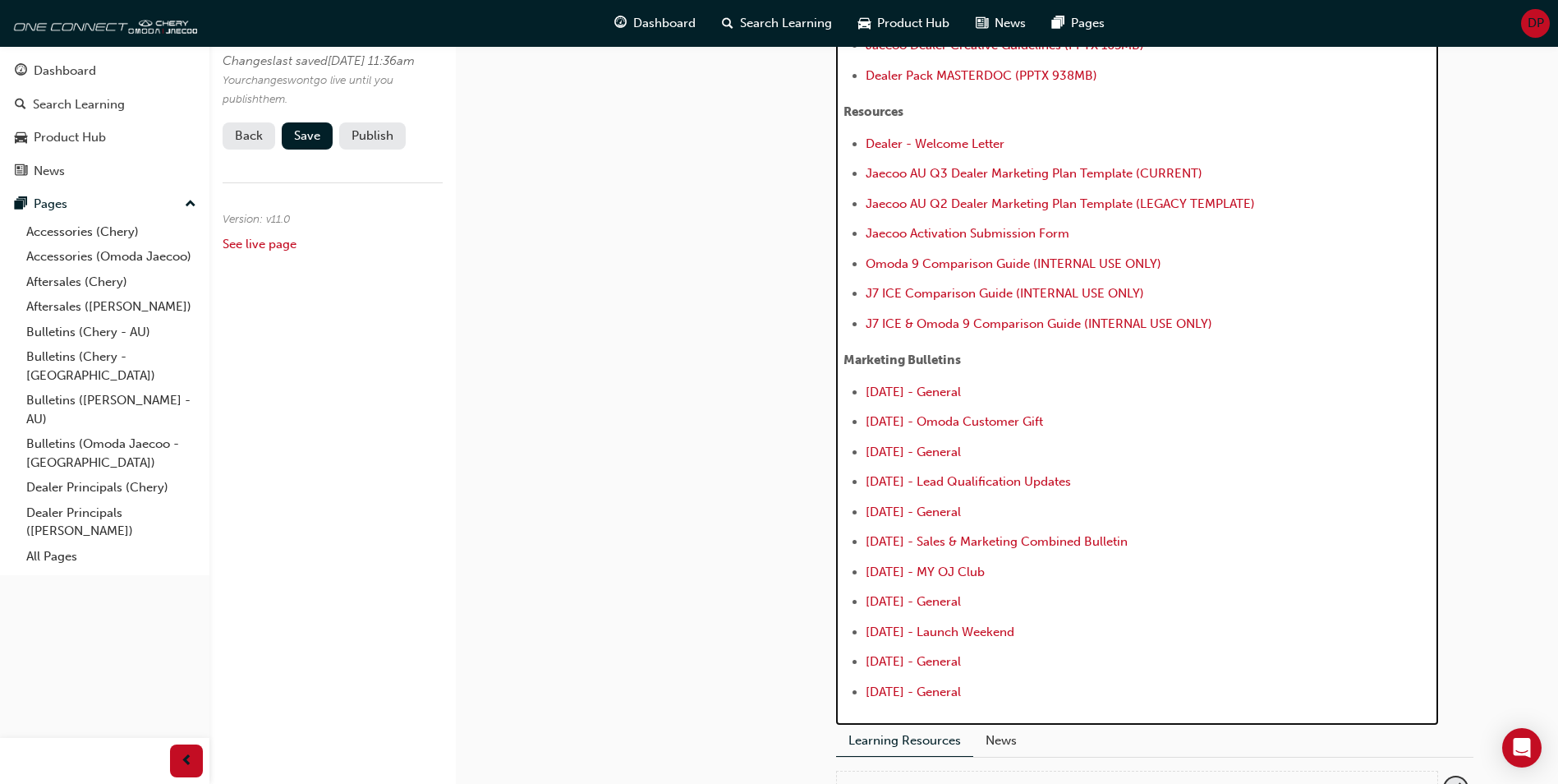
click at [1035, 397] on div "Guidelines/Policies [PERSON_NAME] Visual Identity Guidelines (PDF 1.45GB) Jaeco…" at bounding box center [1138, 294] width 588 height 822
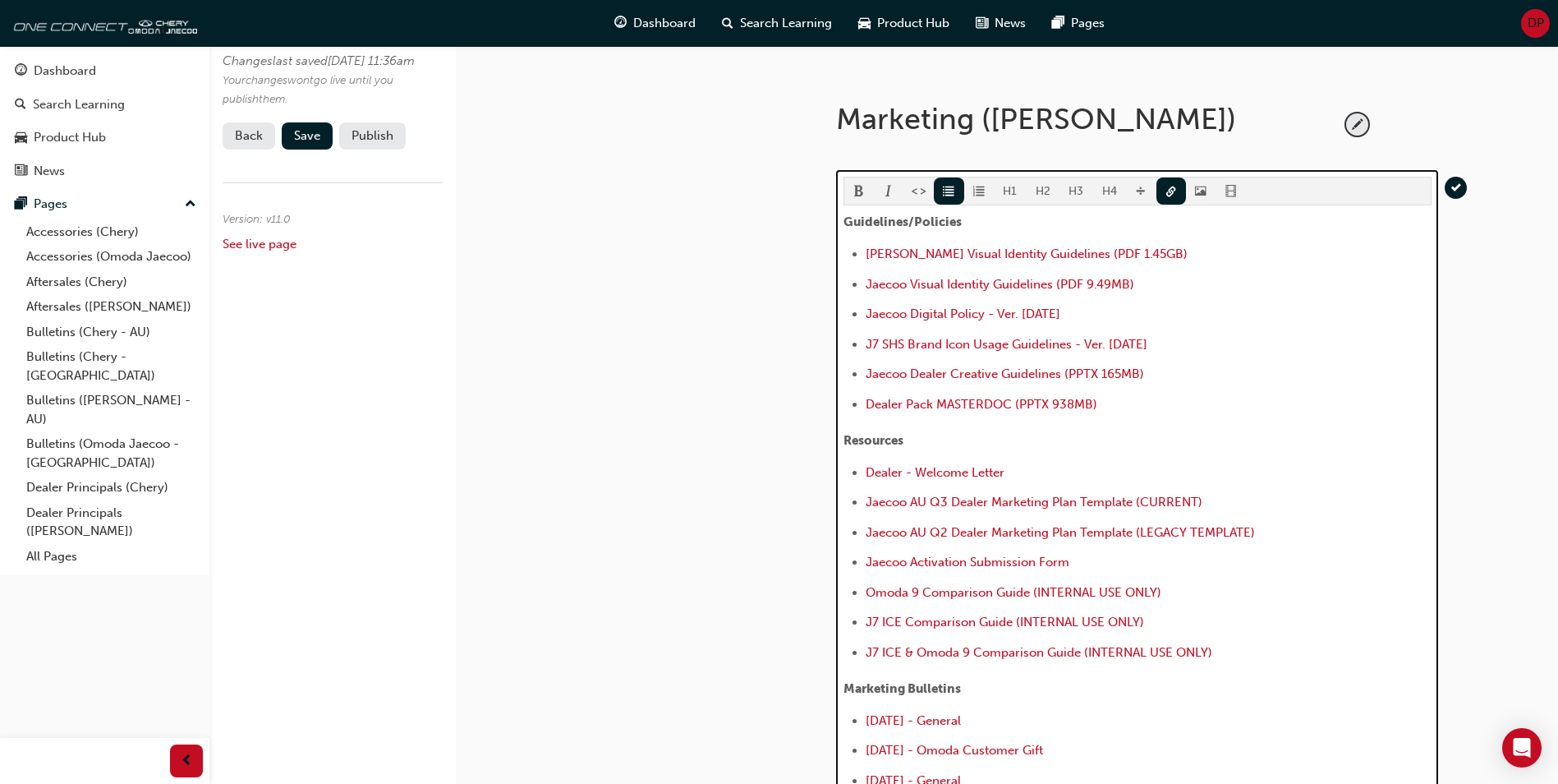
scroll to position [0, 0]
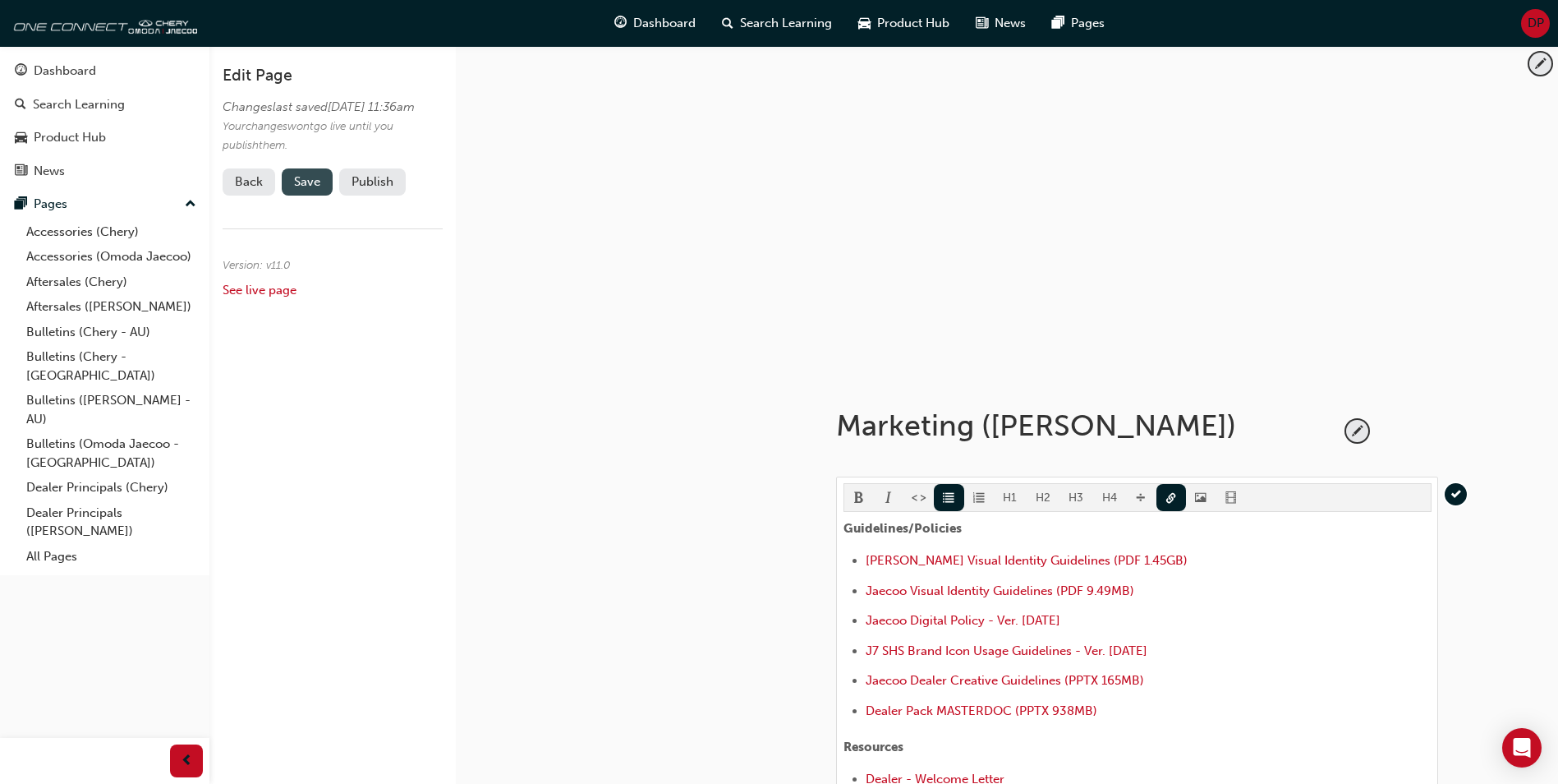
click at [311, 195] on button "Save" at bounding box center [308, 182] width 51 height 27
click at [385, 195] on button "Publish" at bounding box center [372, 182] width 66 height 27
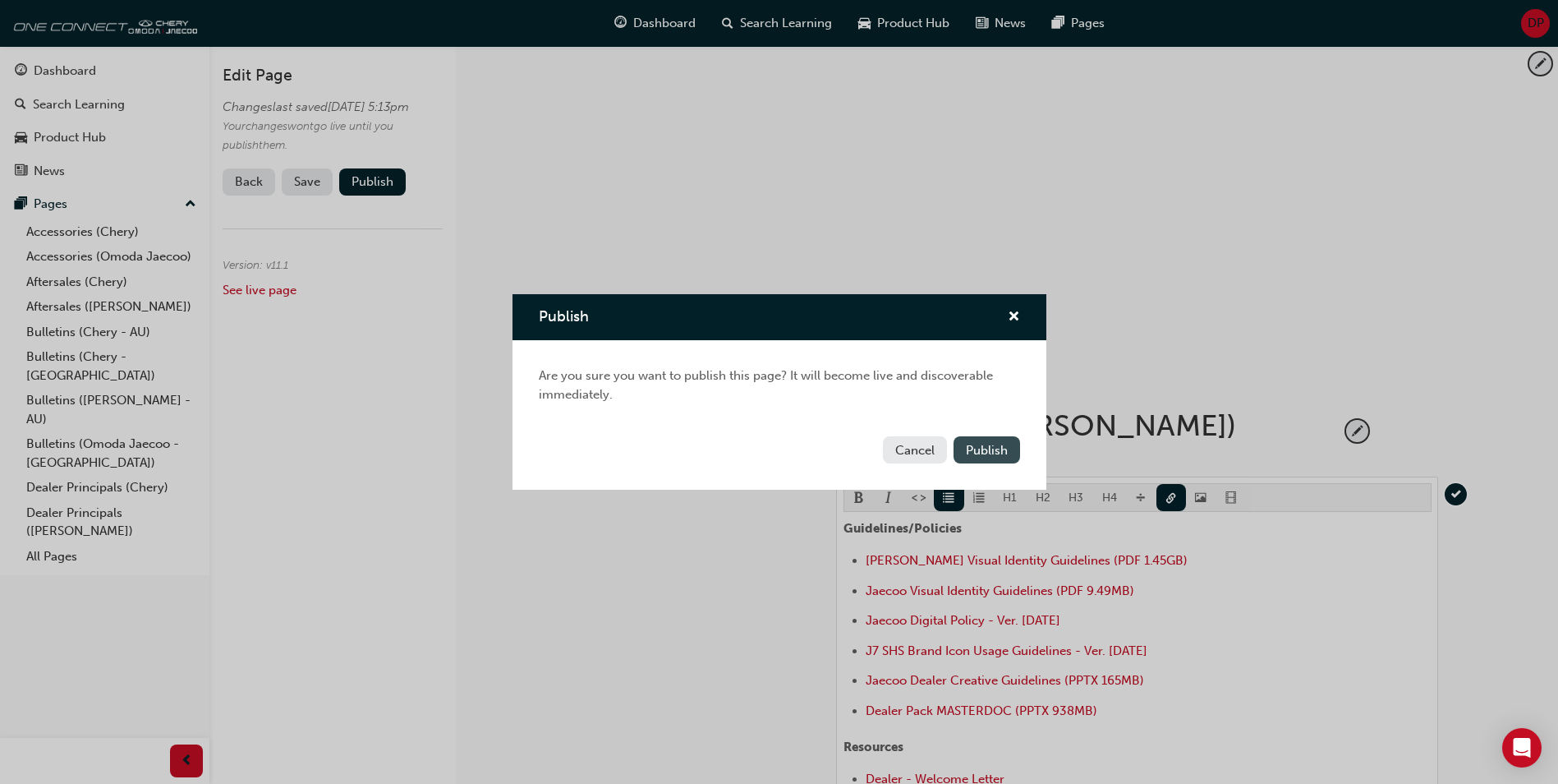
click at [973, 450] on span "Publish" at bounding box center [986, 450] width 42 height 14
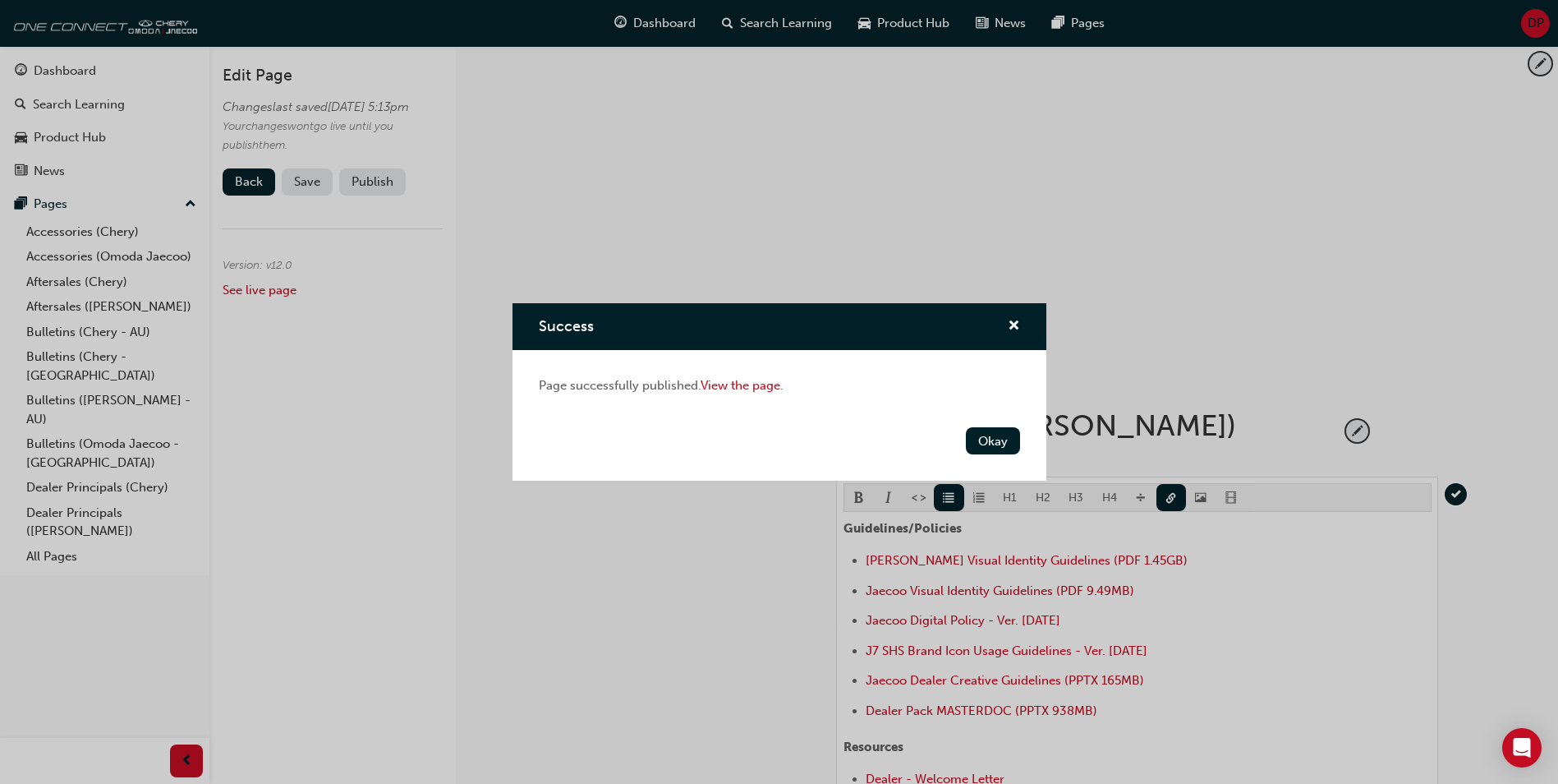
drag, startPoint x: 1014, startPoint y: 441, endPoint x: 989, endPoint y: 453, distance: 27.7
click at [1012, 441] on button "Okay" at bounding box center [993, 441] width 55 height 27
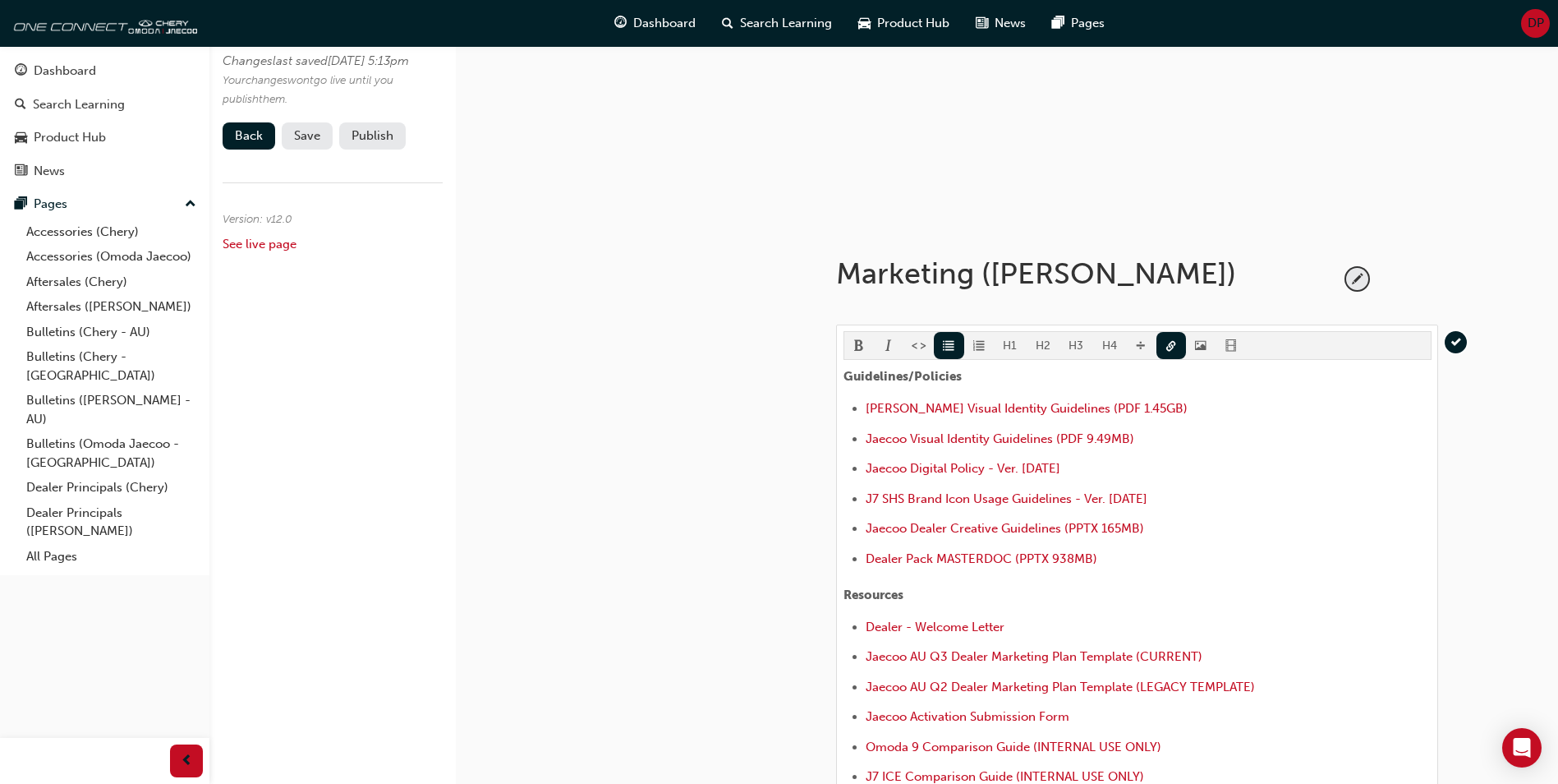
scroll to position [164, 0]
